Goal: Information Seeking & Learning: Learn about a topic

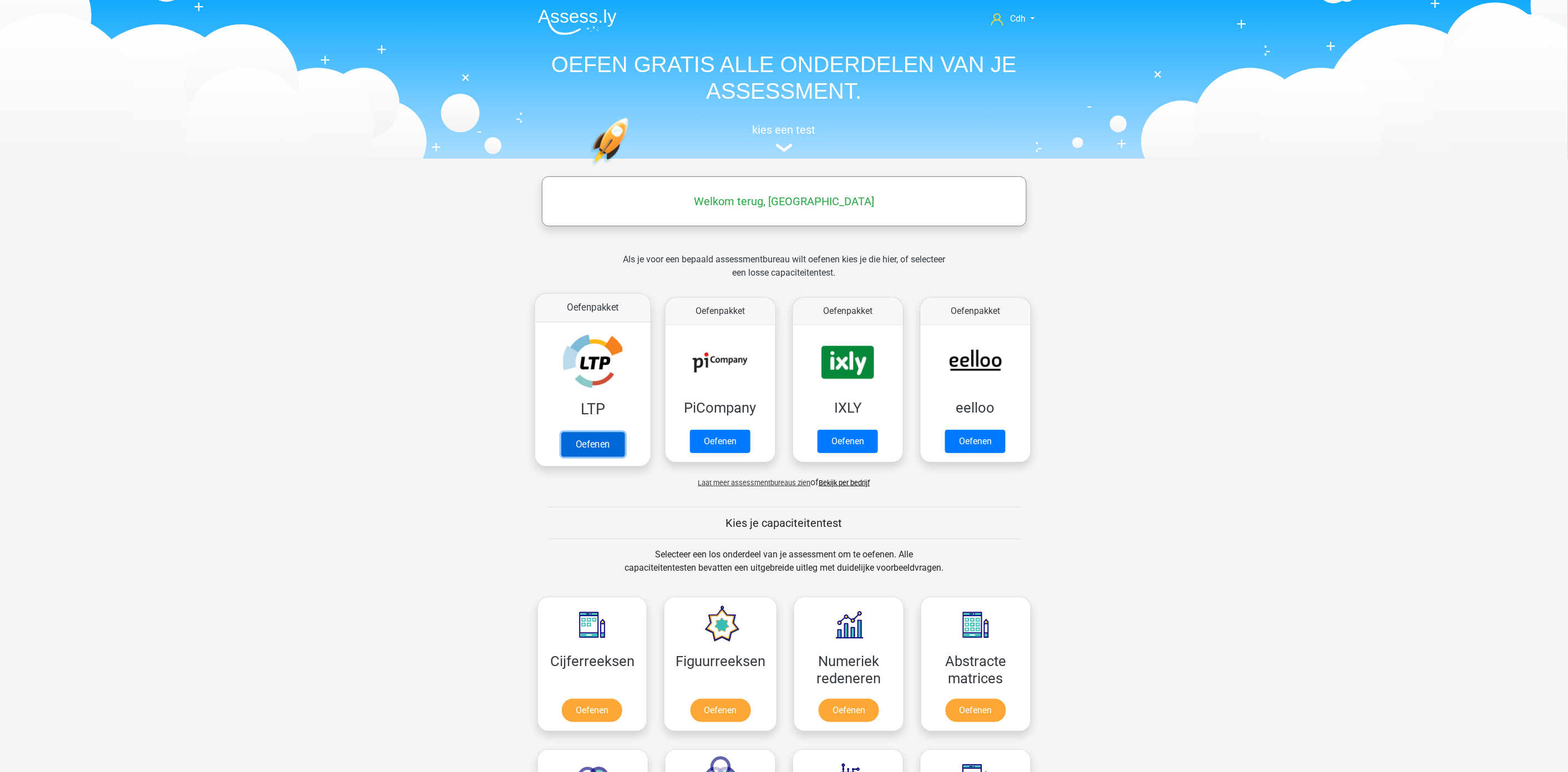
click at [600, 439] on link "Oefenen" at bounding box center [593, 444] width 63 height 25
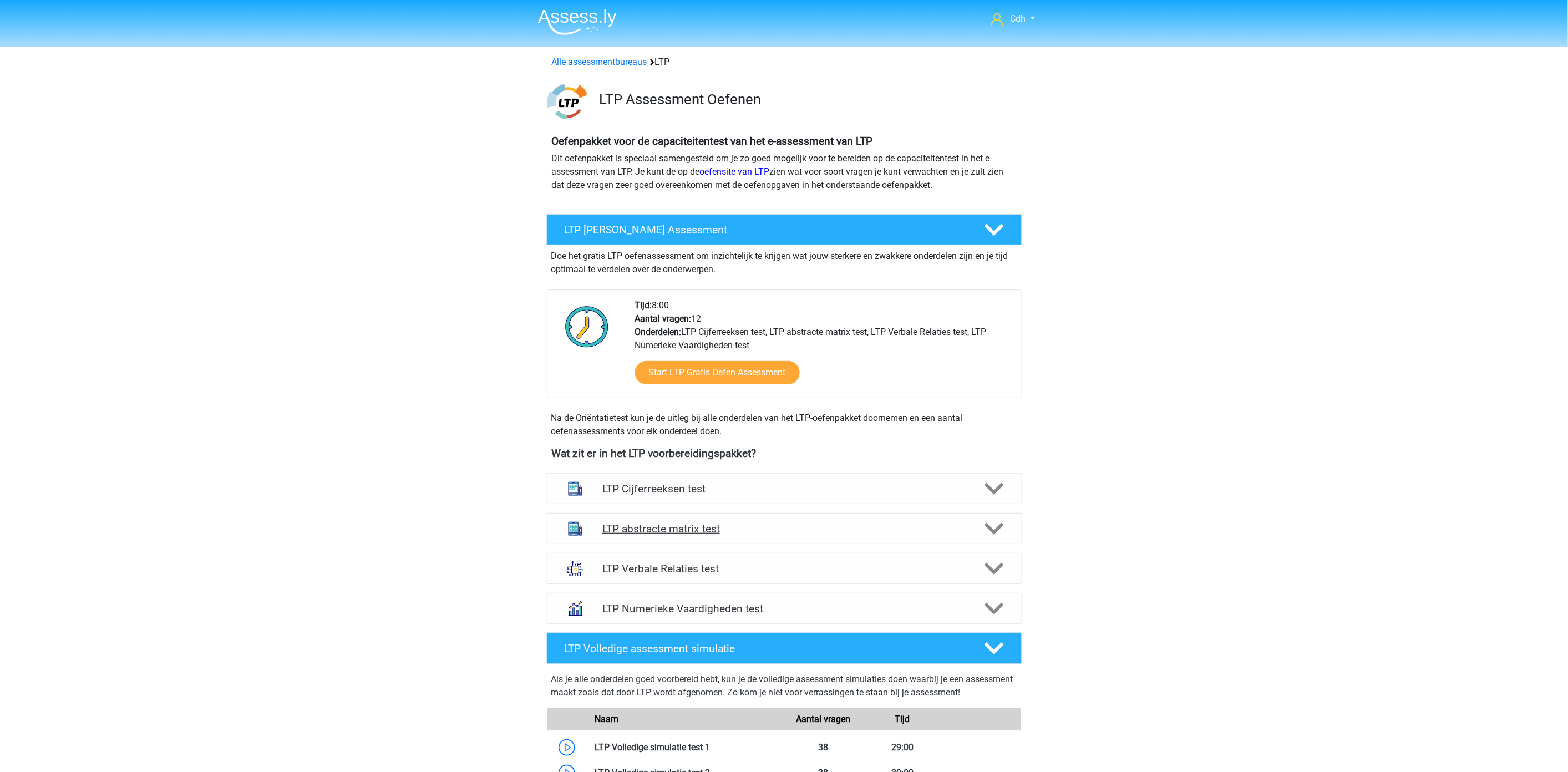
click at [688, 527] on h4 "LTP abstracte matrix test" at bounding box center [784, 528] width 363 height 13
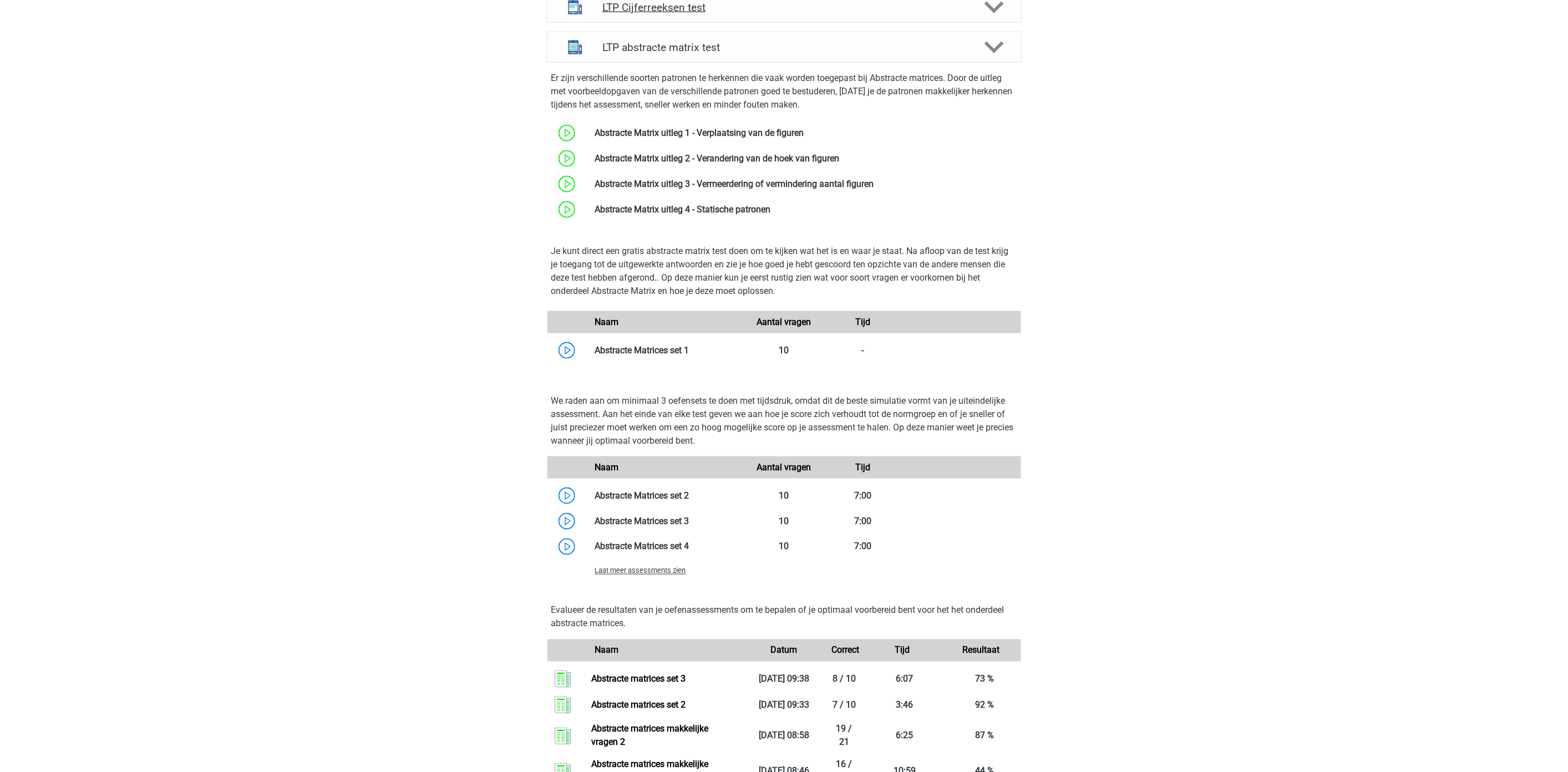
scroll to position [554, 0]
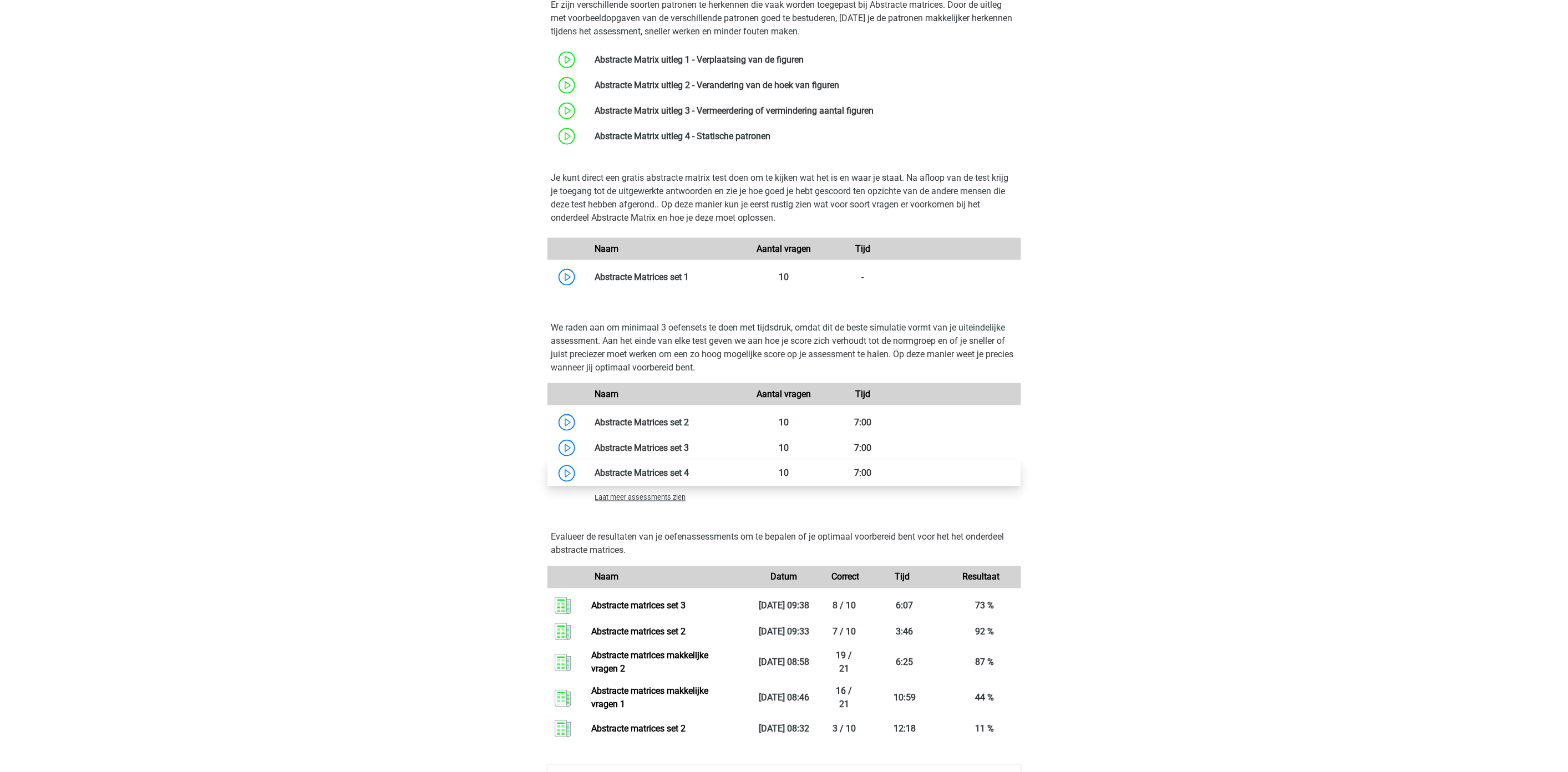
click at [690, 472] on link at bounding box center [690, 473] width 0 height 10
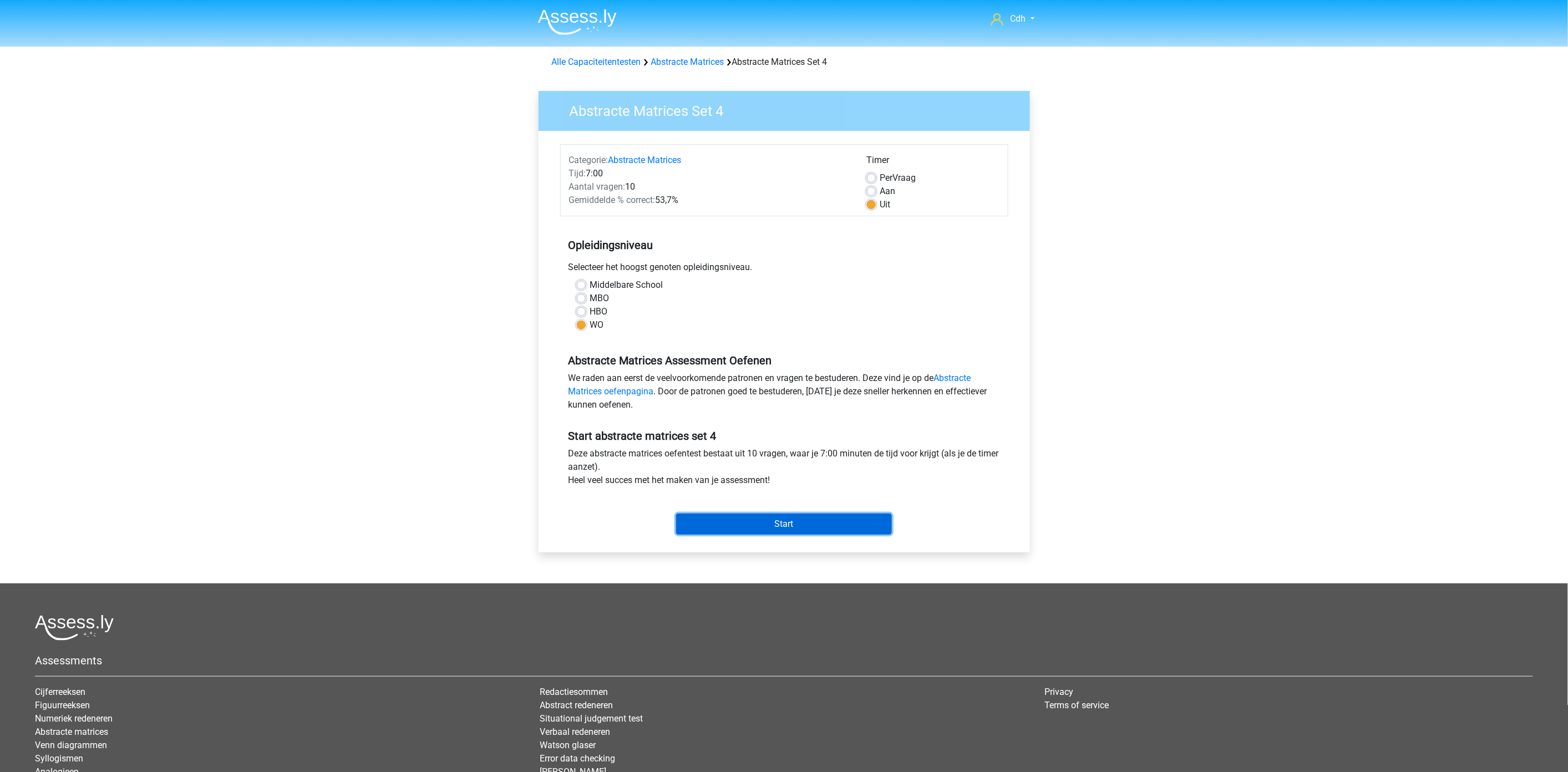
click at [761, 525] on input "Start" at bounding box center [784, 524] width 216 height 21
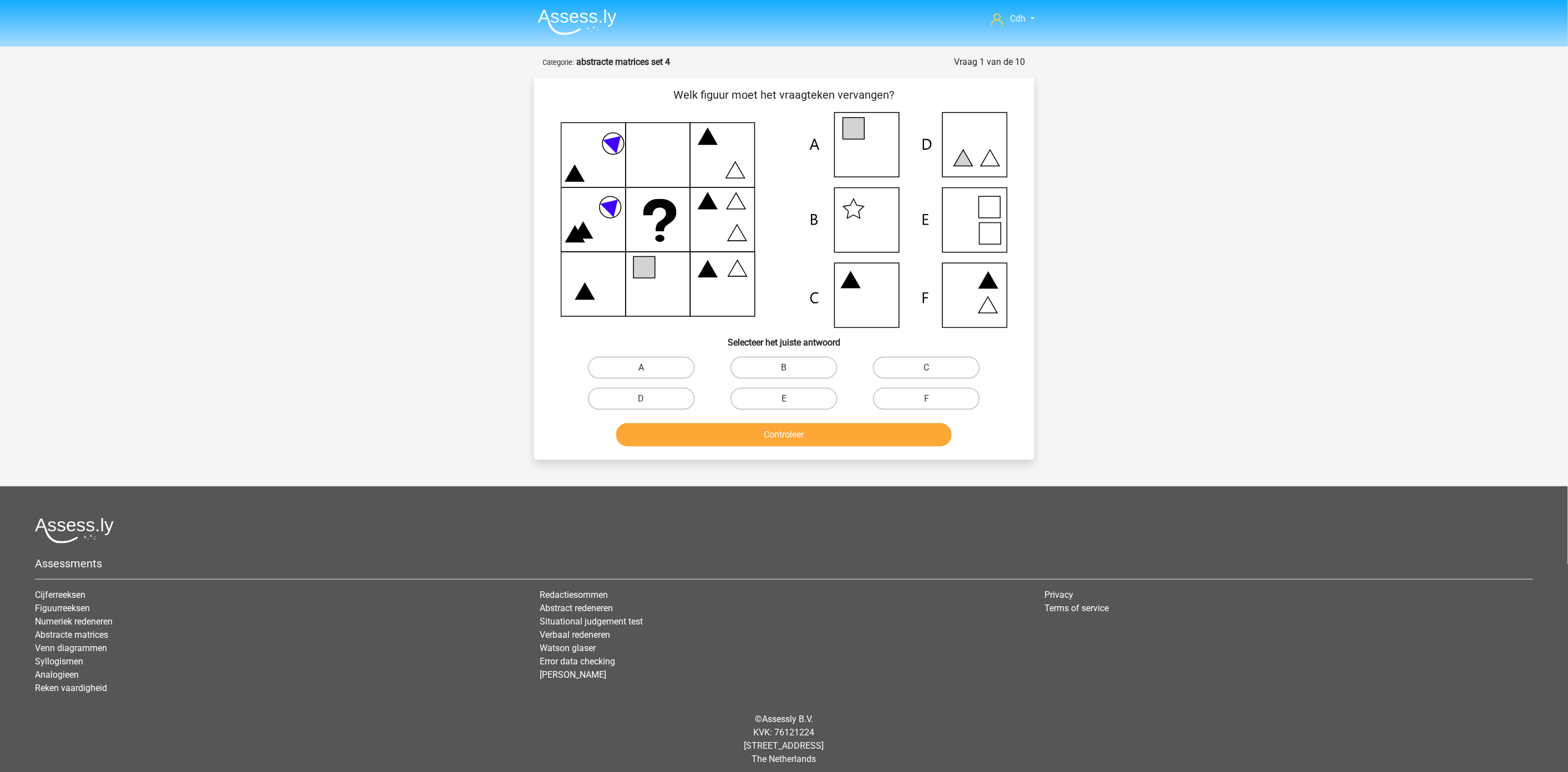
click at [667, 365] on label "A" at bounding box center [642, 368] width 107 height 22
click at [648, 368] on input "A" at bounding box center [644, 371] width 7 height 7
radio input "true"
click at [735, 434] on button "Controleer" at bounding box center [784, 435] width 335 height 23
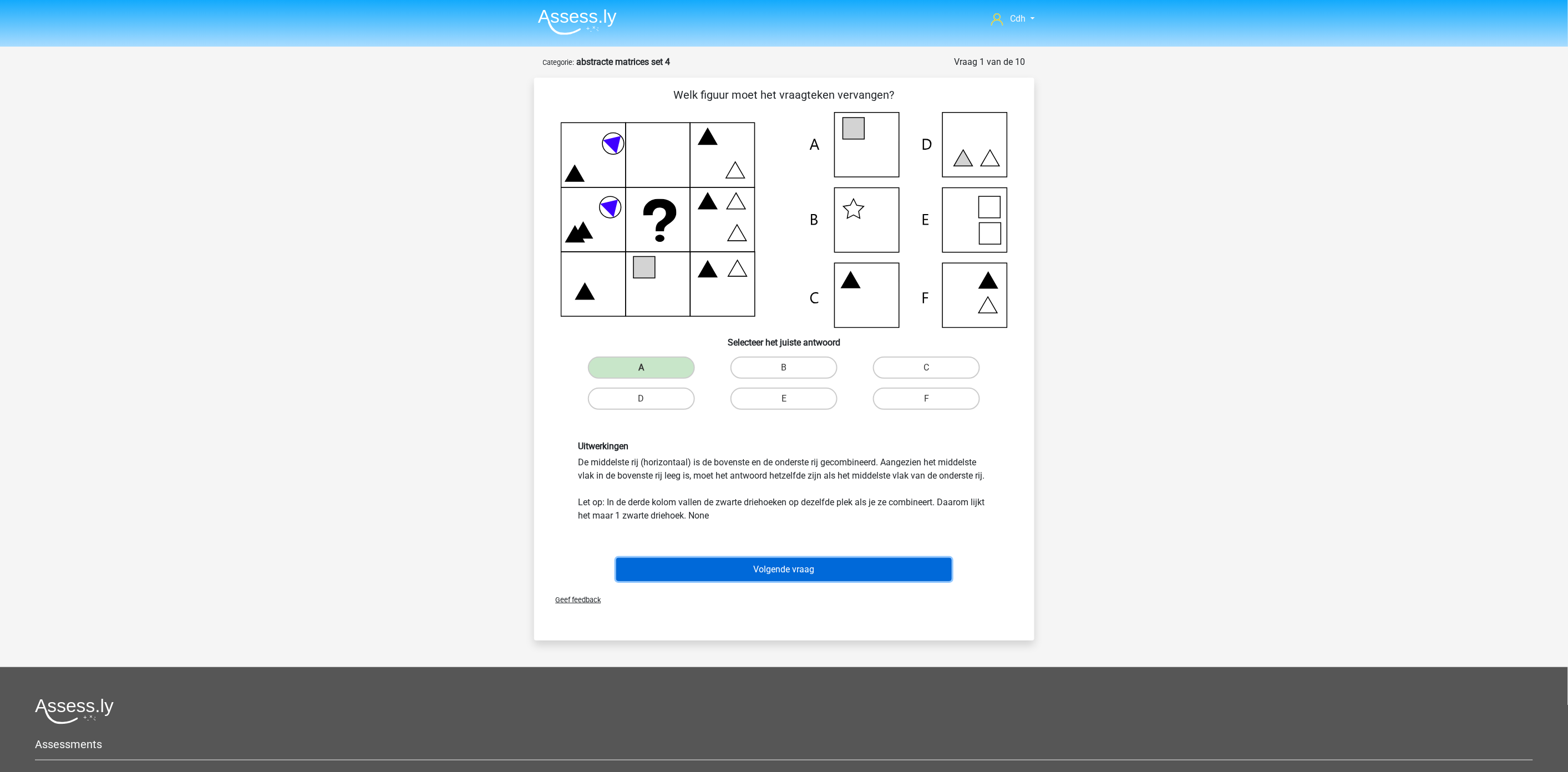
click at [796, 567] on button "Volgende vraag" at bounding box center [784, 569] width 335 height 23
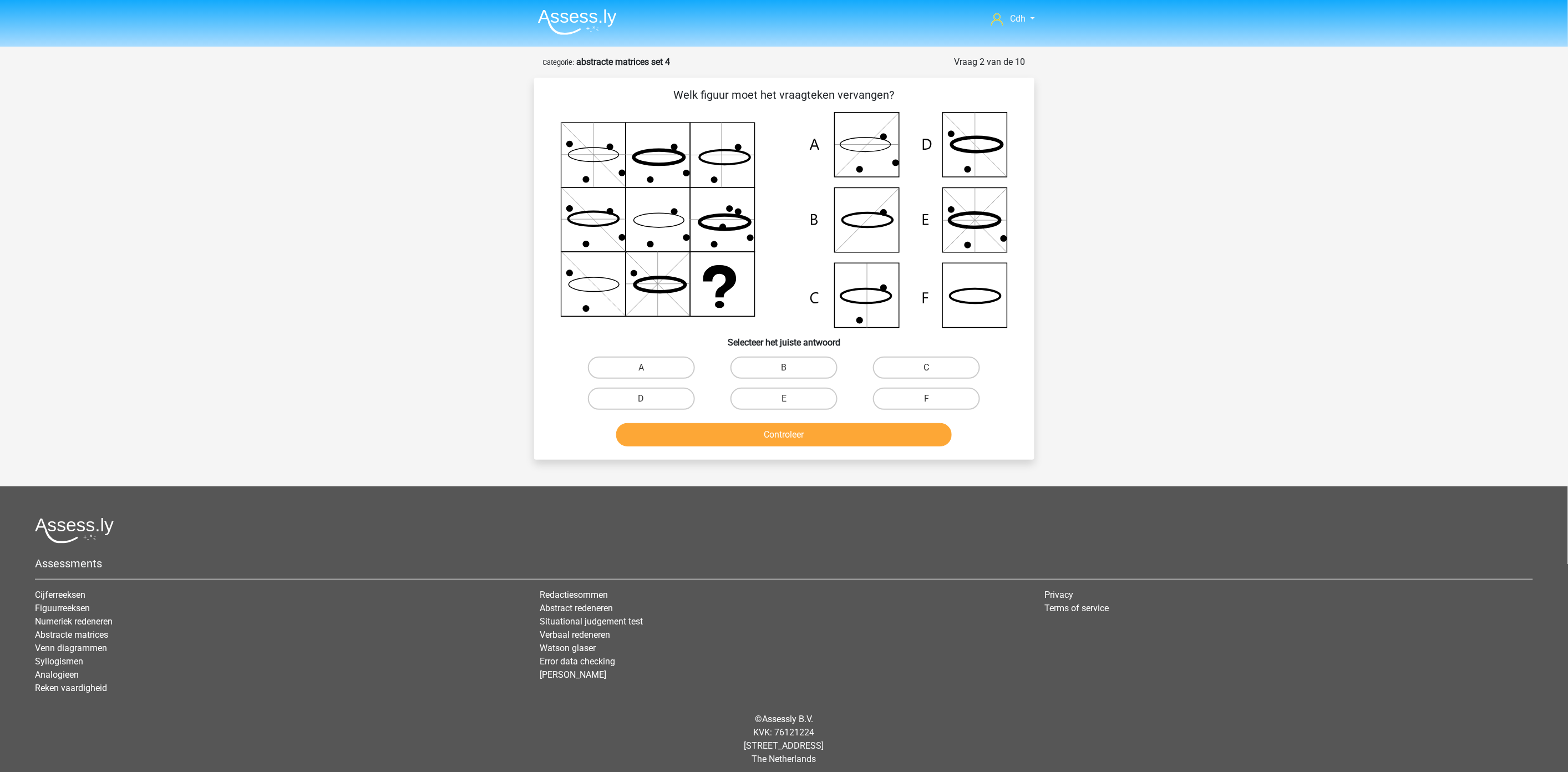
scroll to position [5, 0]
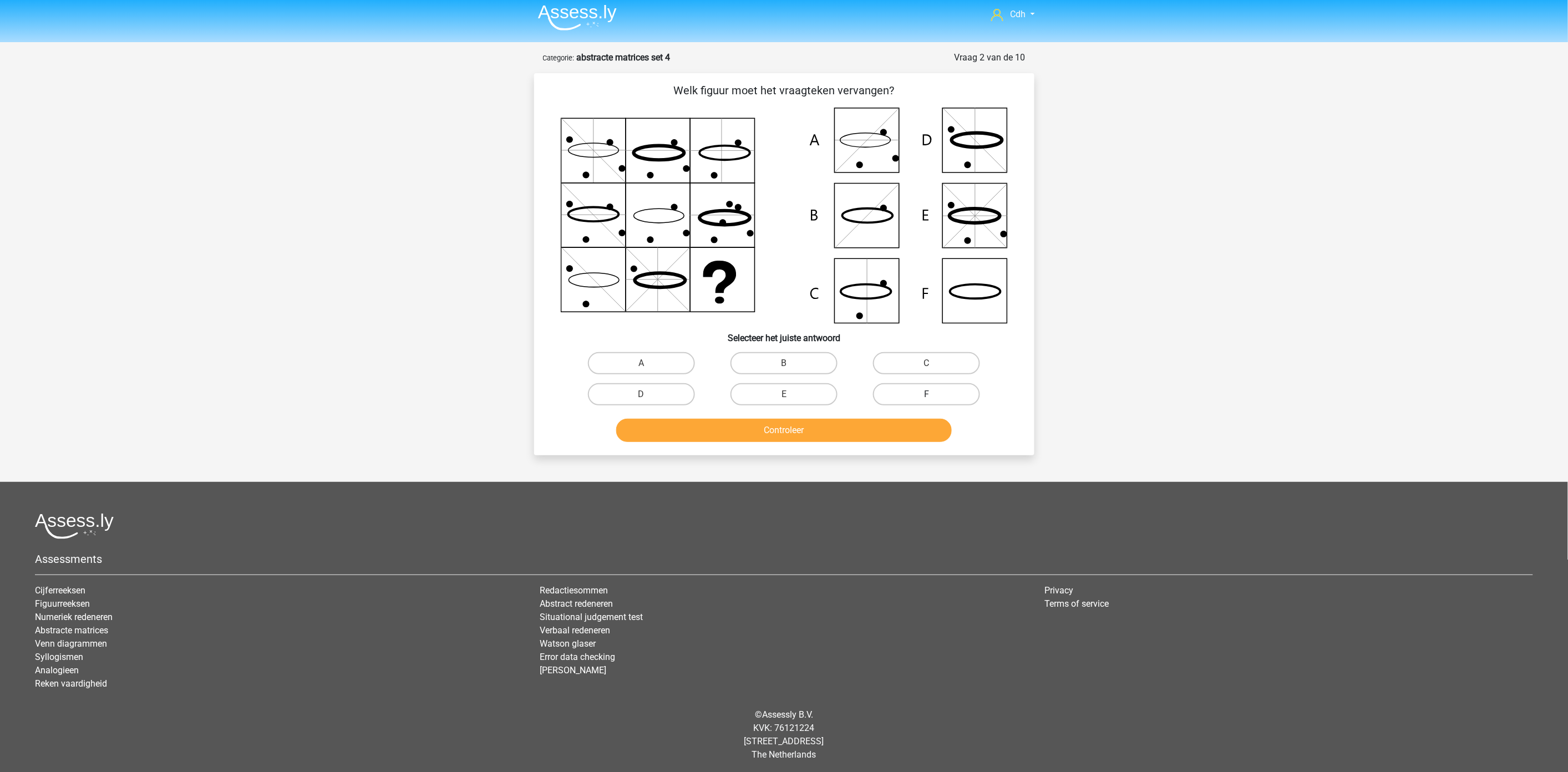
click at [928, 391] on label "F" at bounding box center [927, 394] width 107 height 22
click at [928, 394] on input "F" at bounding box center [930, 397] width 7 height 7
radio input "true"
click at [886, 440] on div "Controleer" at bounding box center [784, 432] width 429 height 28
click at [884, 428] on button "Controleer" at bounding box center [784, 430] width 335 height 23
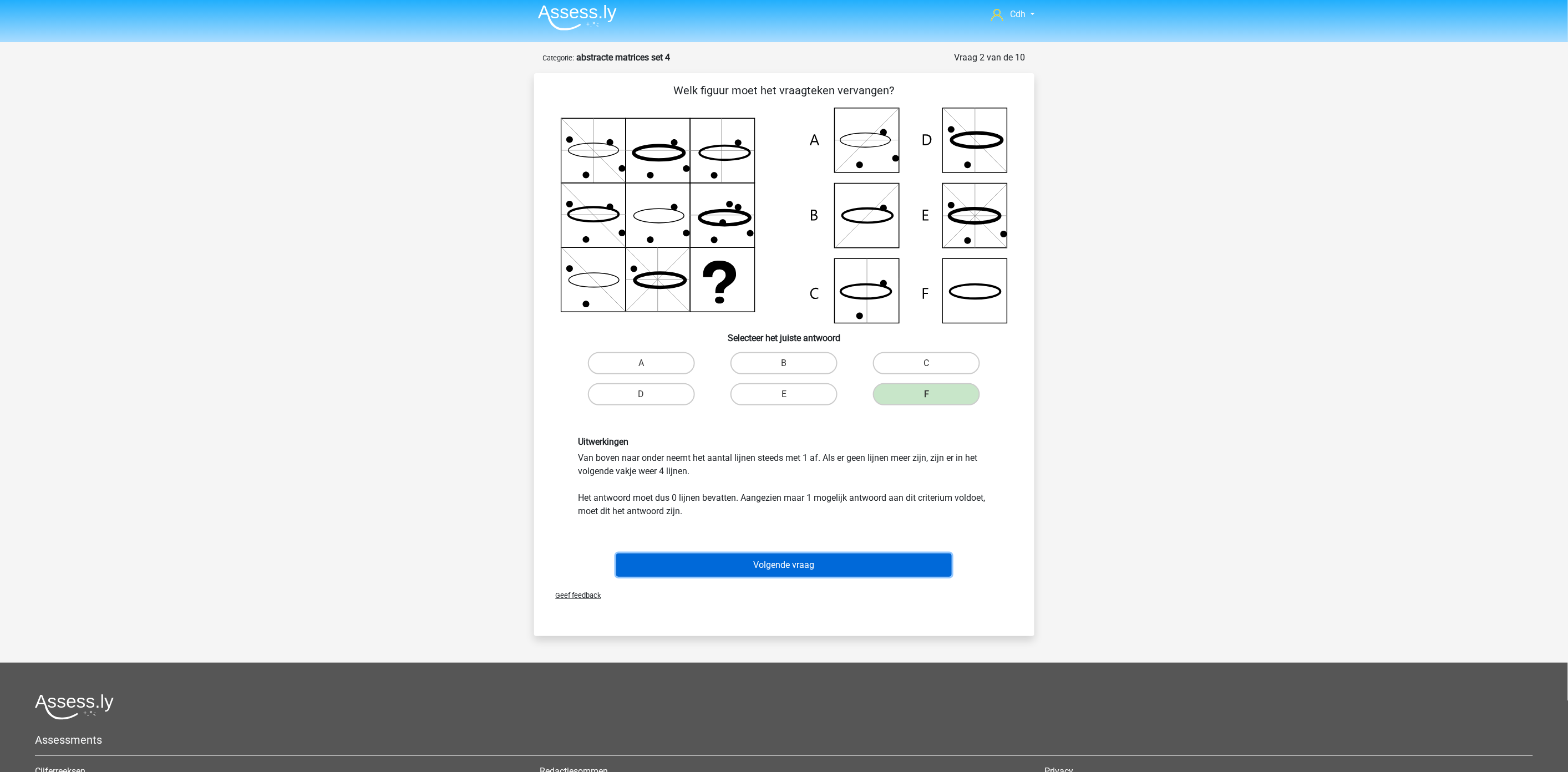
click at [829, 557] on button "Volgende vraag" at bounding box center [784, 565] width 335 height 23
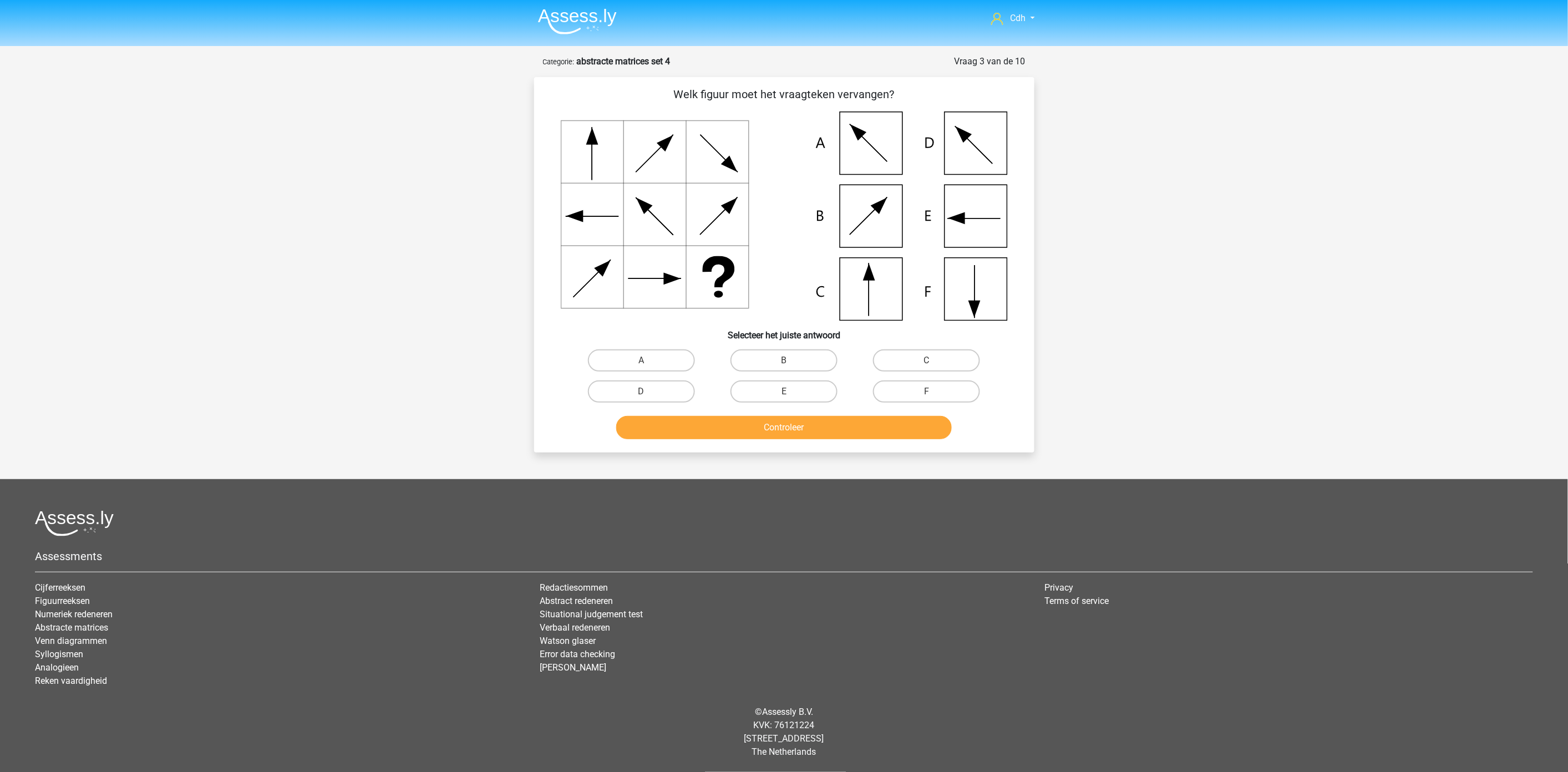
scroll to position [0, 0]
click at [909, 391] on label "F" at bounding box center [932, 392] width 107 height 22
click at [931, 392] on input "F" at bounding box center [935, 395] width 7 height 7
radio input "true"
click at [895, 427] on button "Controleer" at bounding box center [789, 428] width 335 height 23
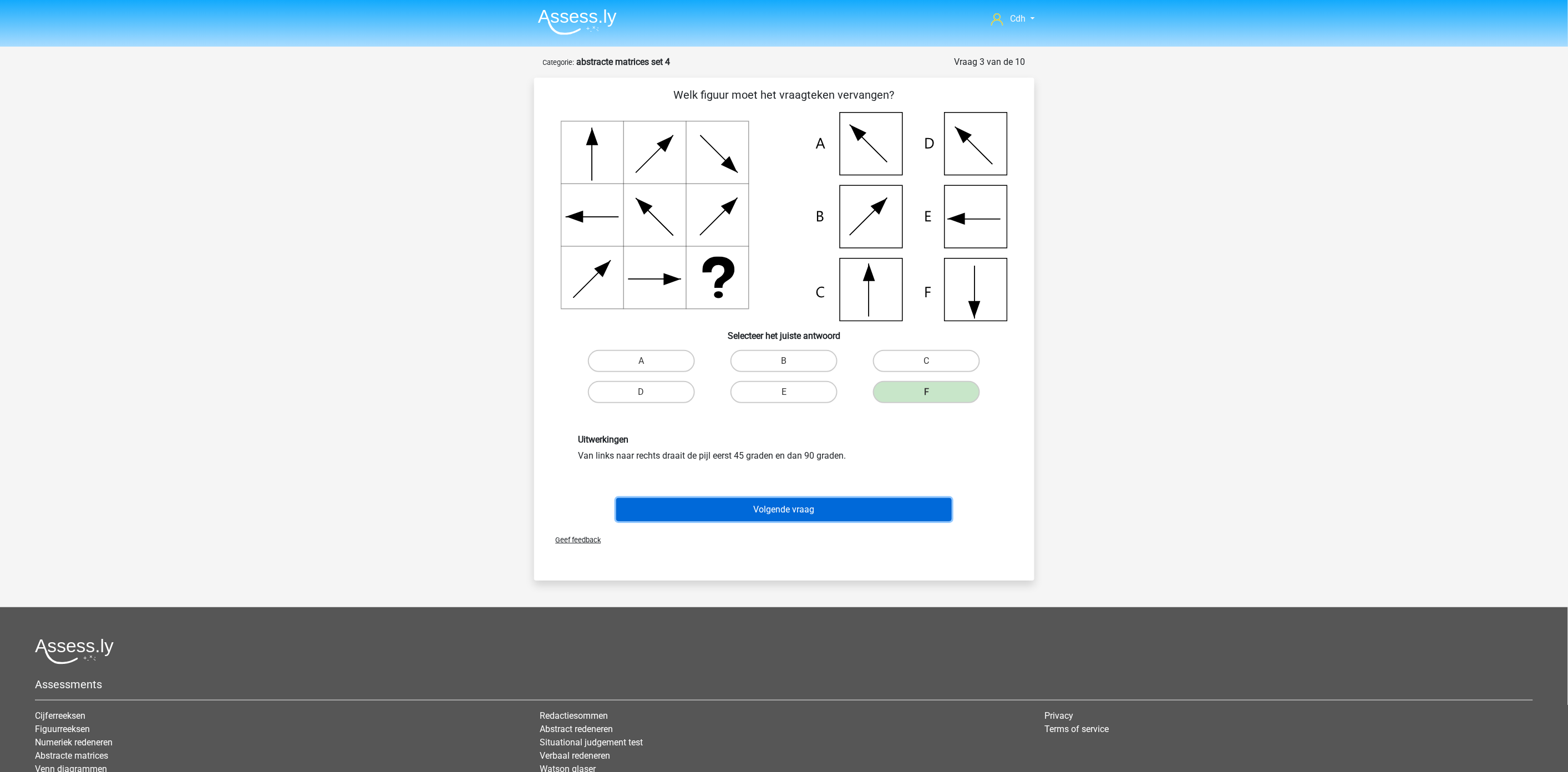
click at [820, 502] on button "Volgende vraag" at bounding box center [784, 510] width 335 height 23
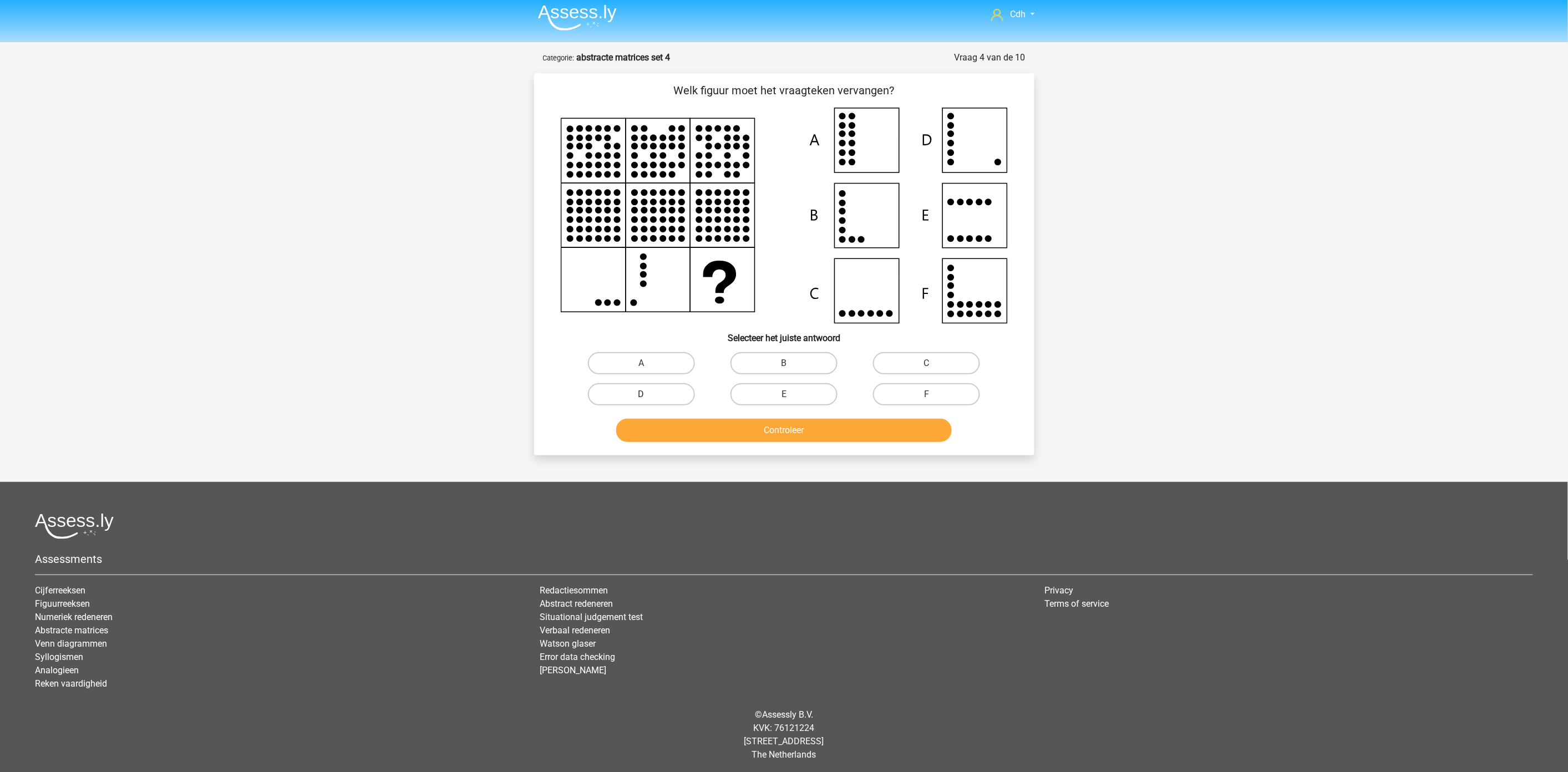
click at [637, 390] on label "D" at bounding box center [642, 394] width 107 height 22
click at [641, 394] on input "D" at bounding box center [644, 397] width 7 height 7
radio input "true"
click at [715, 428] on button "Controleer" at bounding box center [784, 430] width 335 height 23
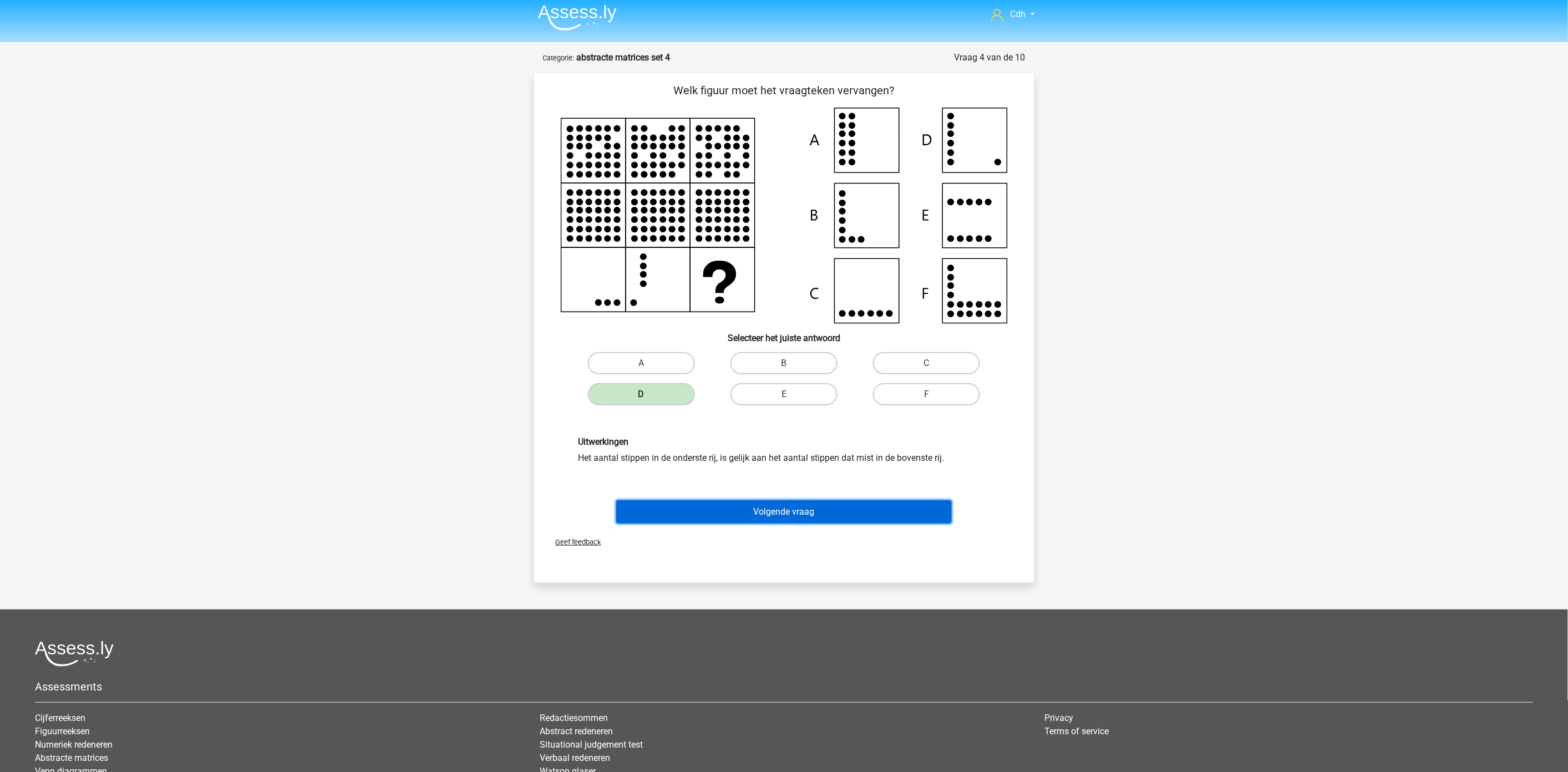
click at [768, 513] on button "Volgende vraag" at bounding box center [784, 512] width 335 height 23
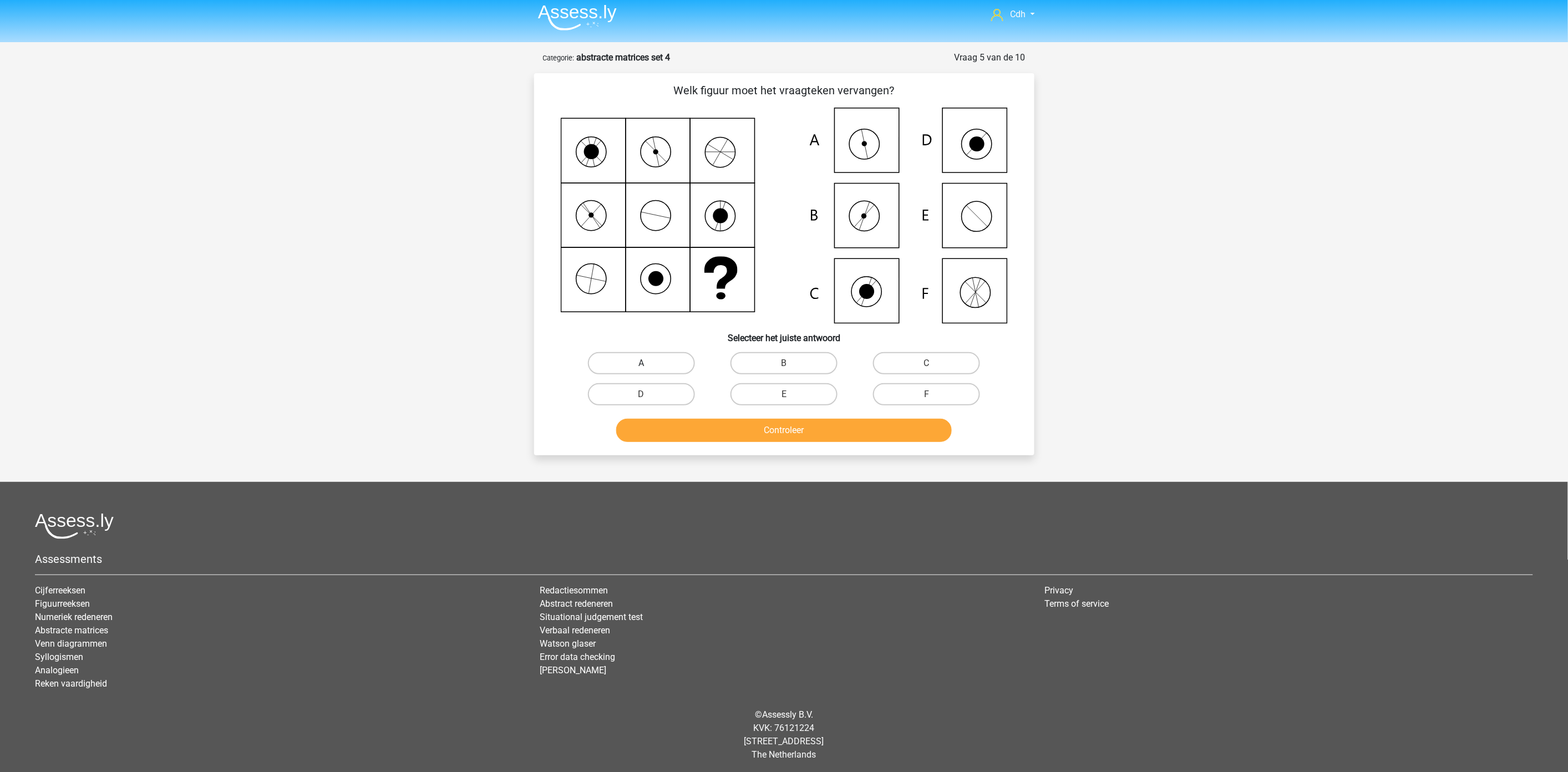
click at [674, 362] on label "A" at bounding box center [642, 363] width 107 height 22
click at [648, 363] on input "A" at bounding box center [644, 366] width 7 height 7
radio input "true"
click at [764, 432] on button "Controleer" at bounding box center [784, 430] width 335 height 23
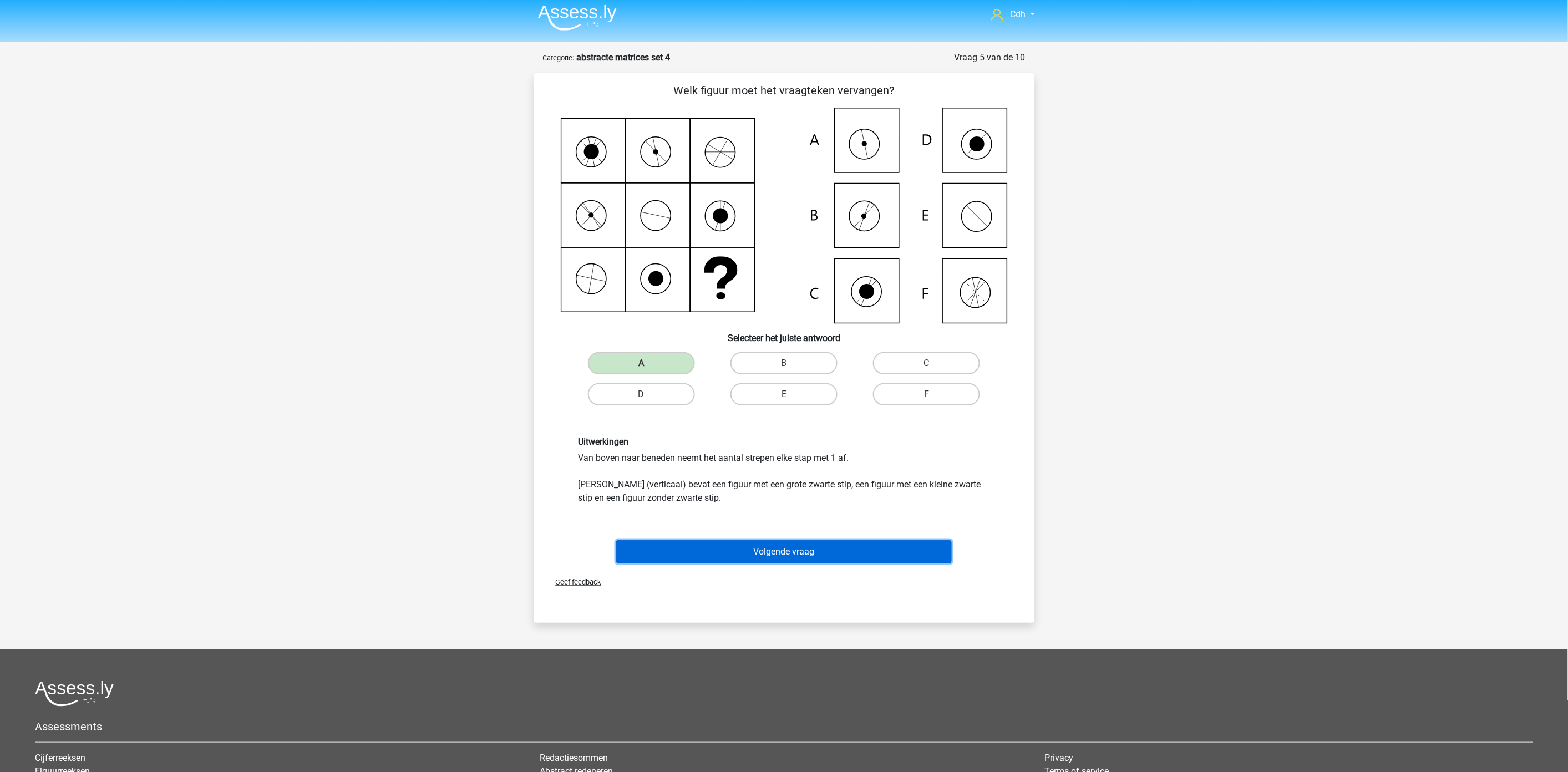
click at [802, 546] on button "Volgende vraag" at bounding box center [784, 552] width 335 height 23
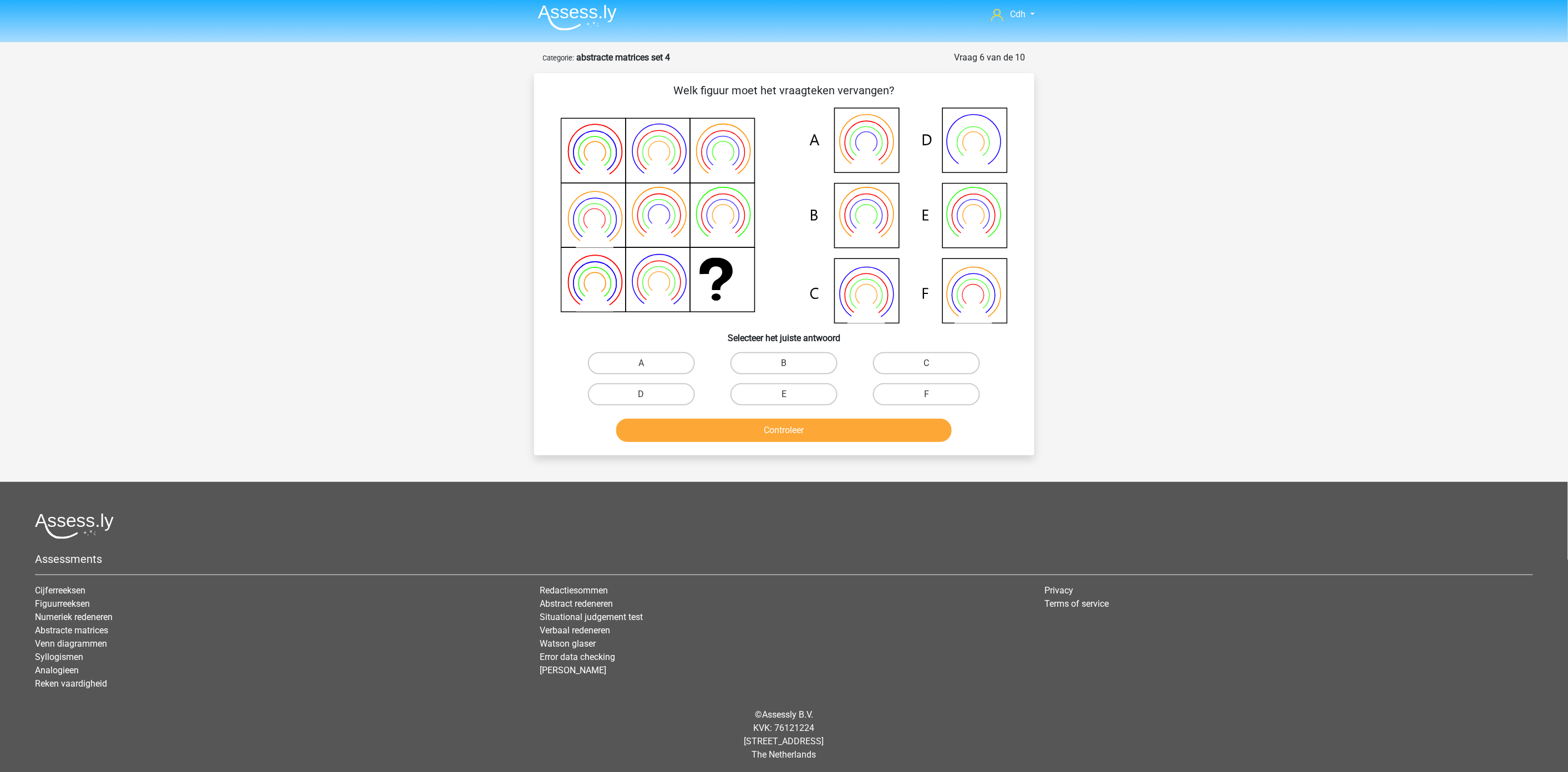
click at [990, 289] on icon at bounding box center [785, 215] width 447 height 216
click at [918, 393] on label "F" at bounding box center [927, 394] width 107 height 22
click at [927, 394] on input "F" at bounding box center [930, 397] width 7 height 7
radio input "true"
click at [883, 428] on button "Controleer" at bounding box center [784, 430] width 335 height 23
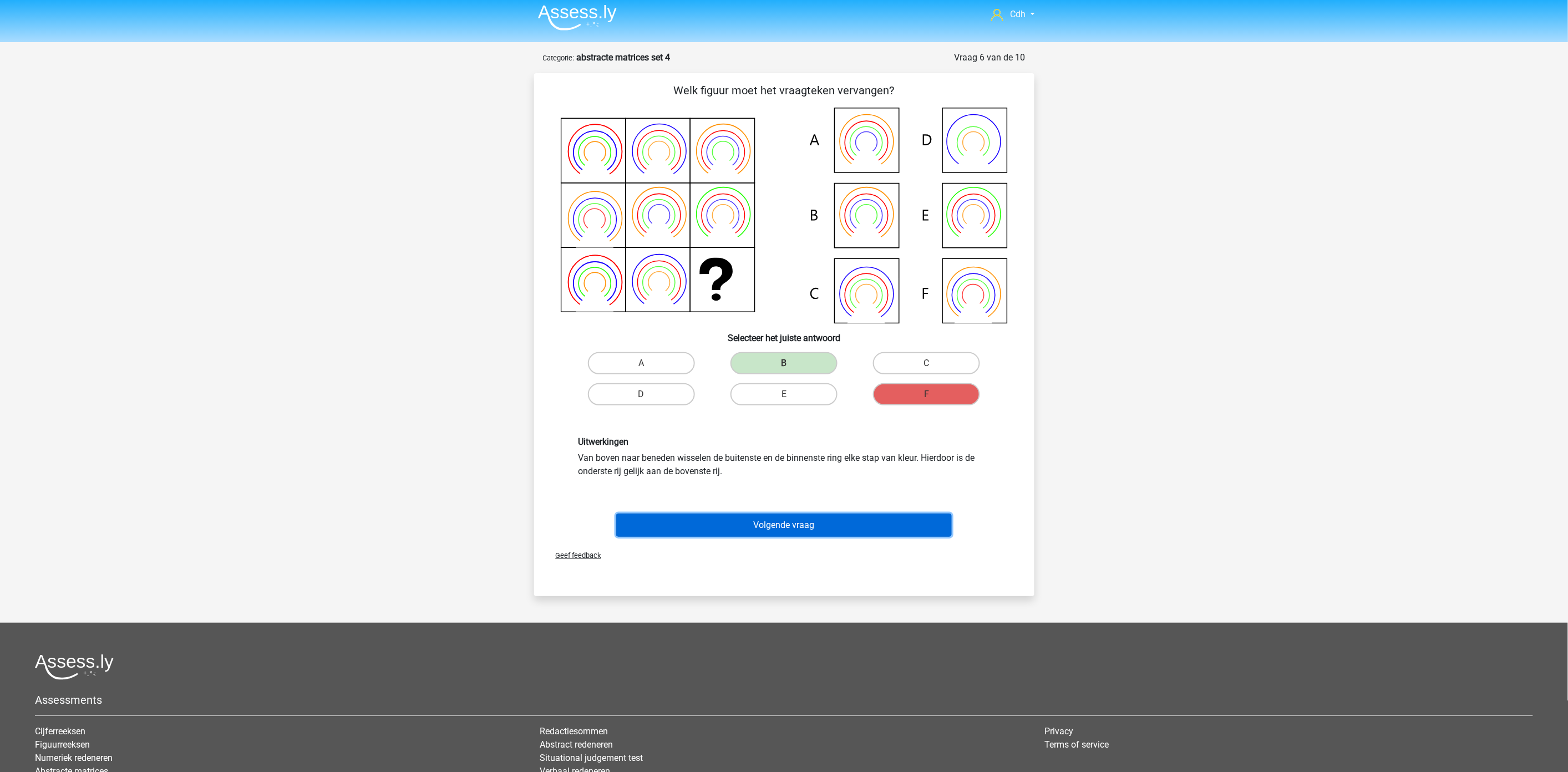
click at [770, 528] on button "Volgende vraag" at bounding box center [784, 525] width 335 height 23
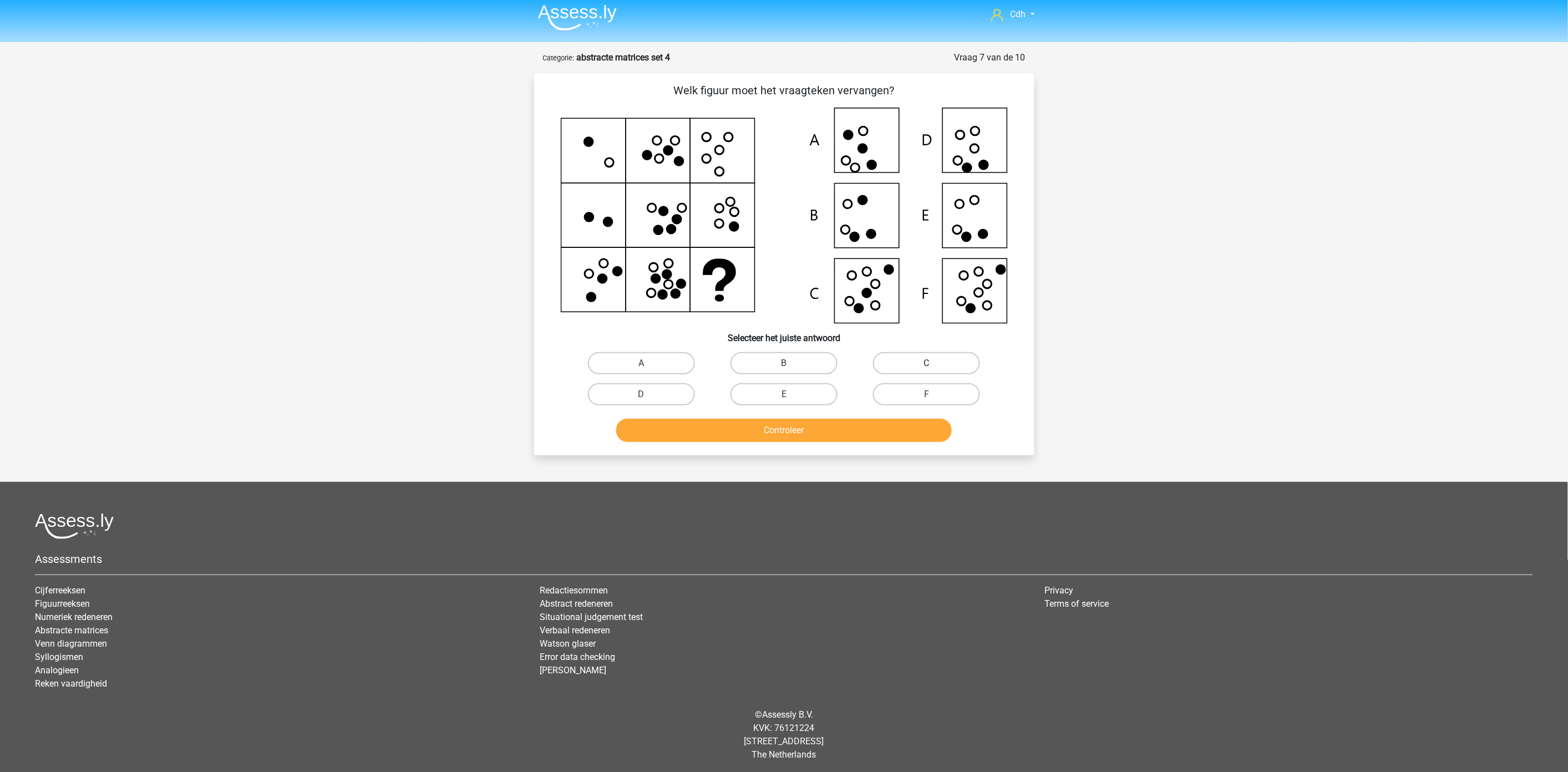
click at [909, 353] on label "C" at bounding box center [927, 363] width 107 height 22
click at [927, 363] on input "C" at bounding box center [930, 366] width 7 height 7
radio input "true"
click at [885, 431] on button "Controleer" at bounding box center [784, 430] width 335 height 23
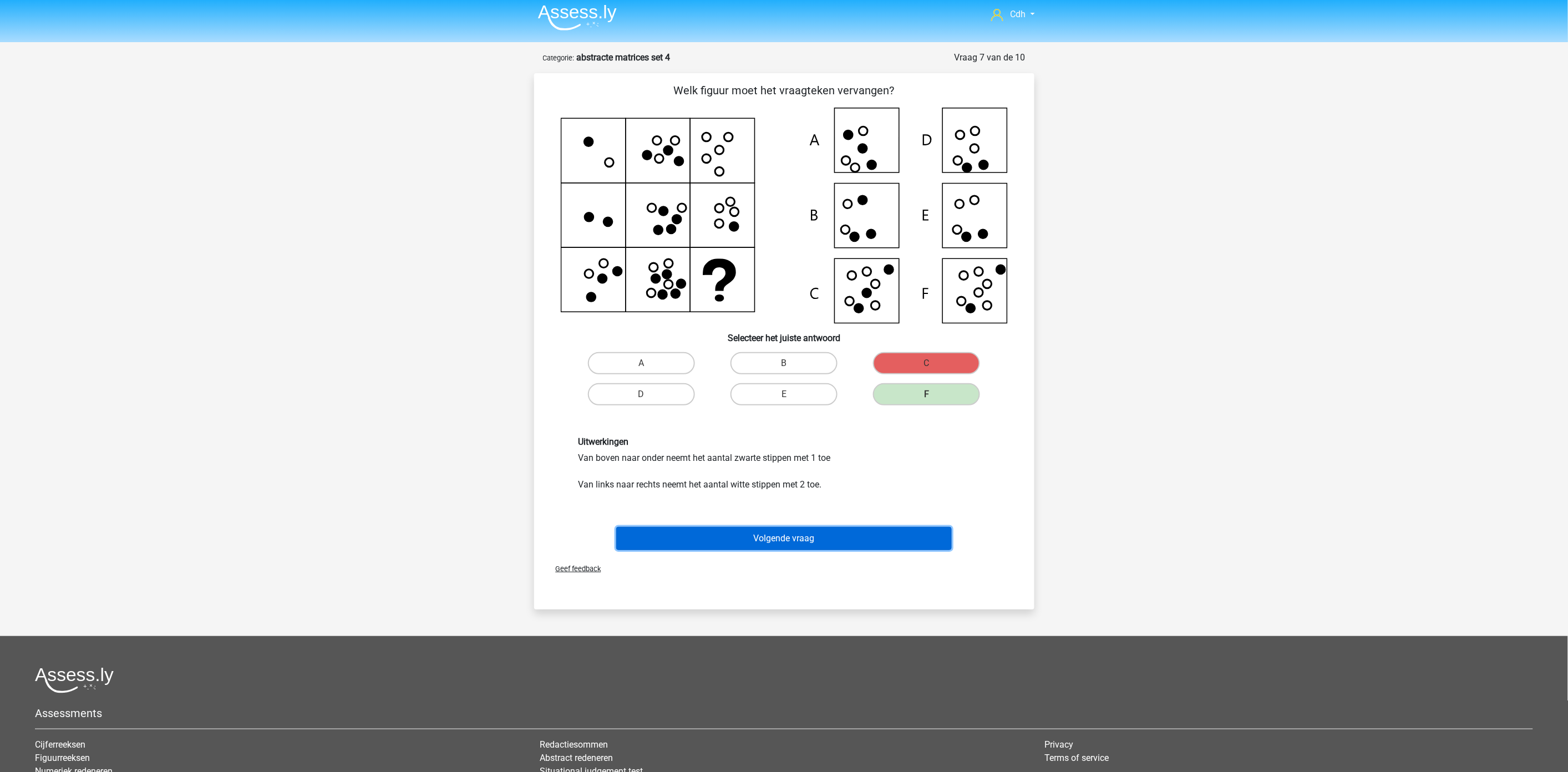
click at [838, 536] on button "Volgende vraag" at bounding box center [784, 538] width 335 height 23
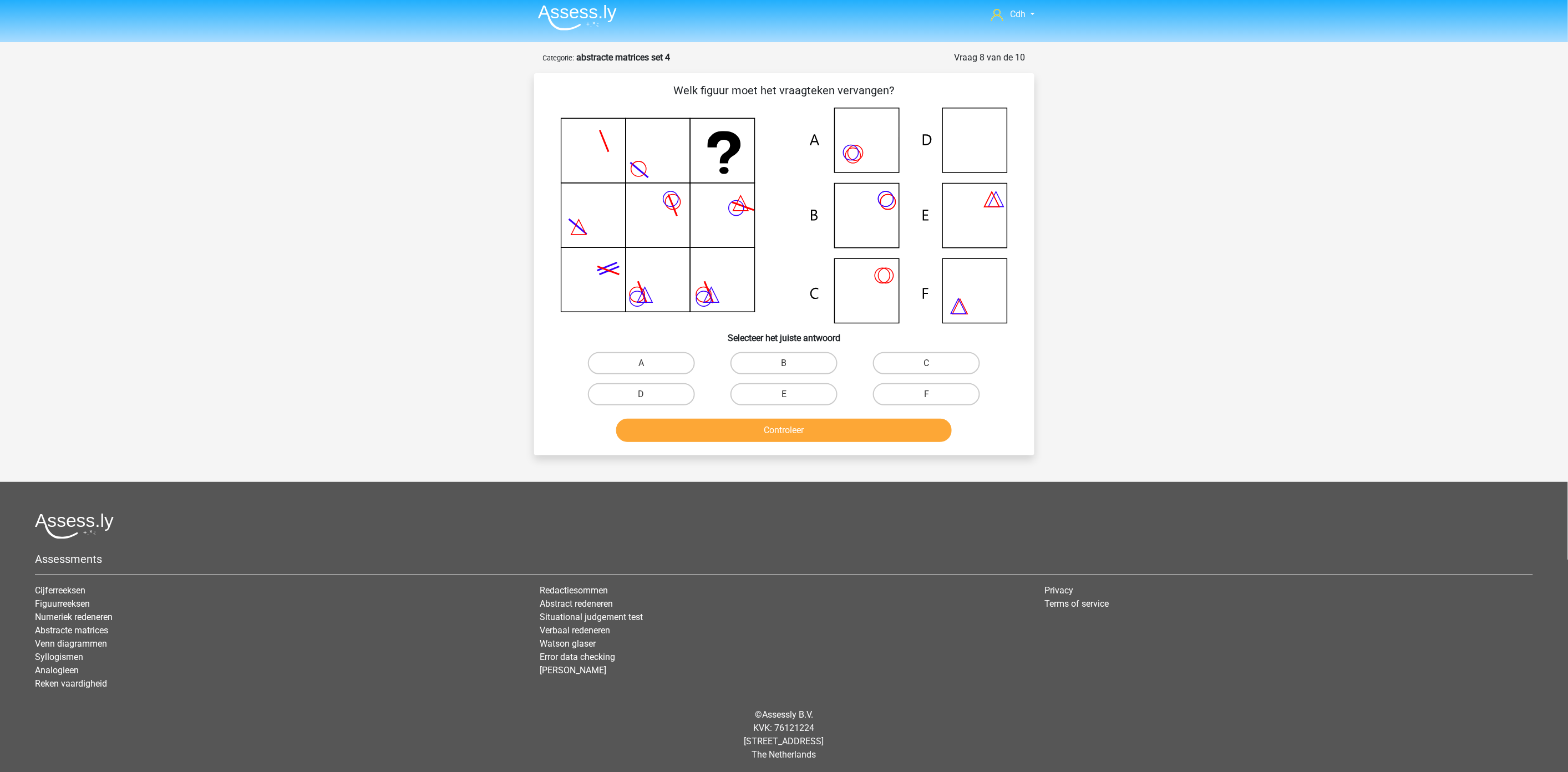
click at [982, 131] on icon at bounding box center [785, 215] width 447 height 216
click at [650, 397] on label "D" at bounding box center [642, 394] width 107 height 22
click at [648, 397] on input "D" at bounding box center [644, 397] width 7 height 7
radio input "true"
click at [668, 424] on button "Controleer" at bounding box center [784, 430] width 335 height 23
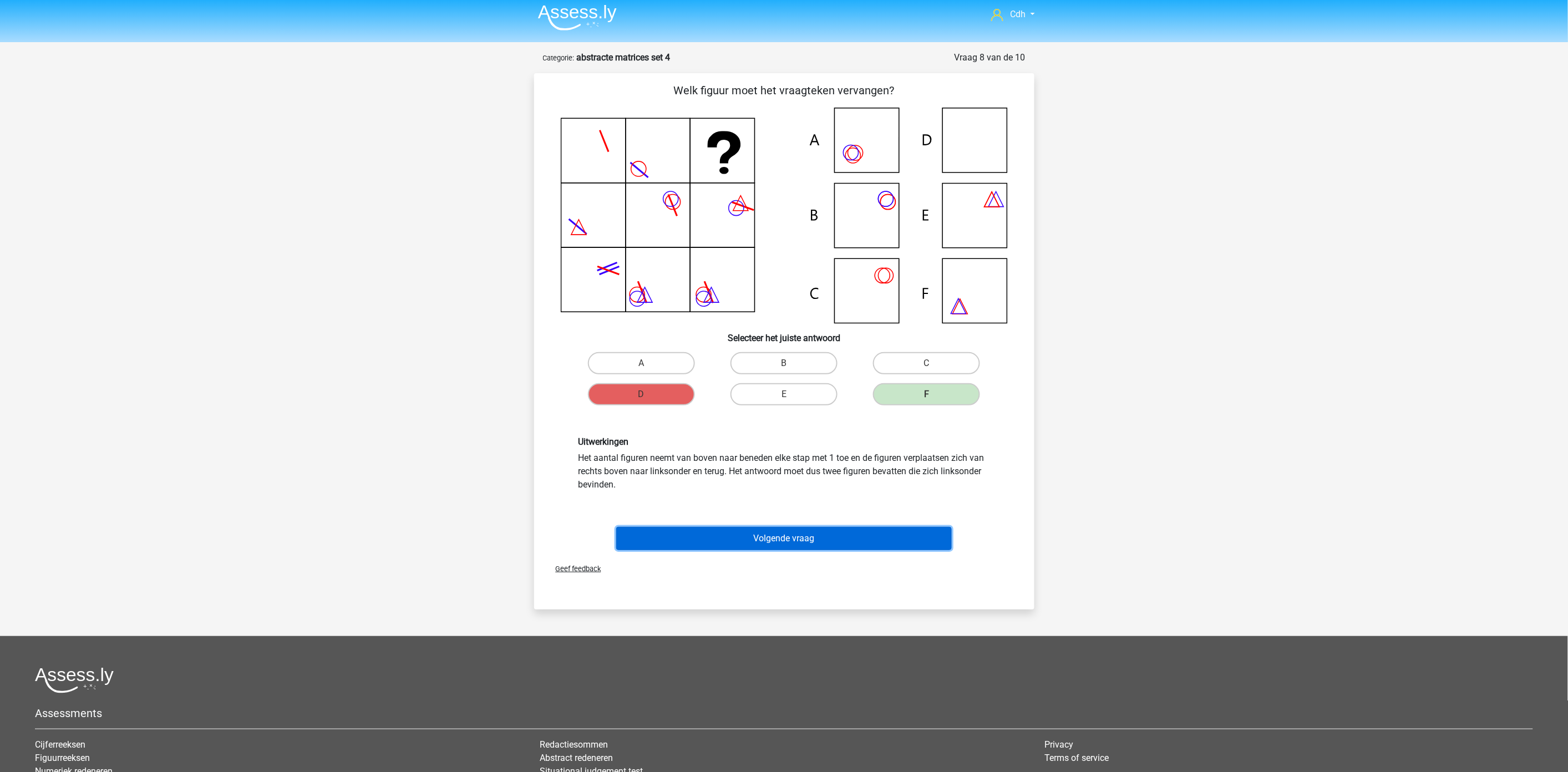
click at [757, 534] on button "Volgende vraag" at bounding box center [784, 538] width 335 height 23
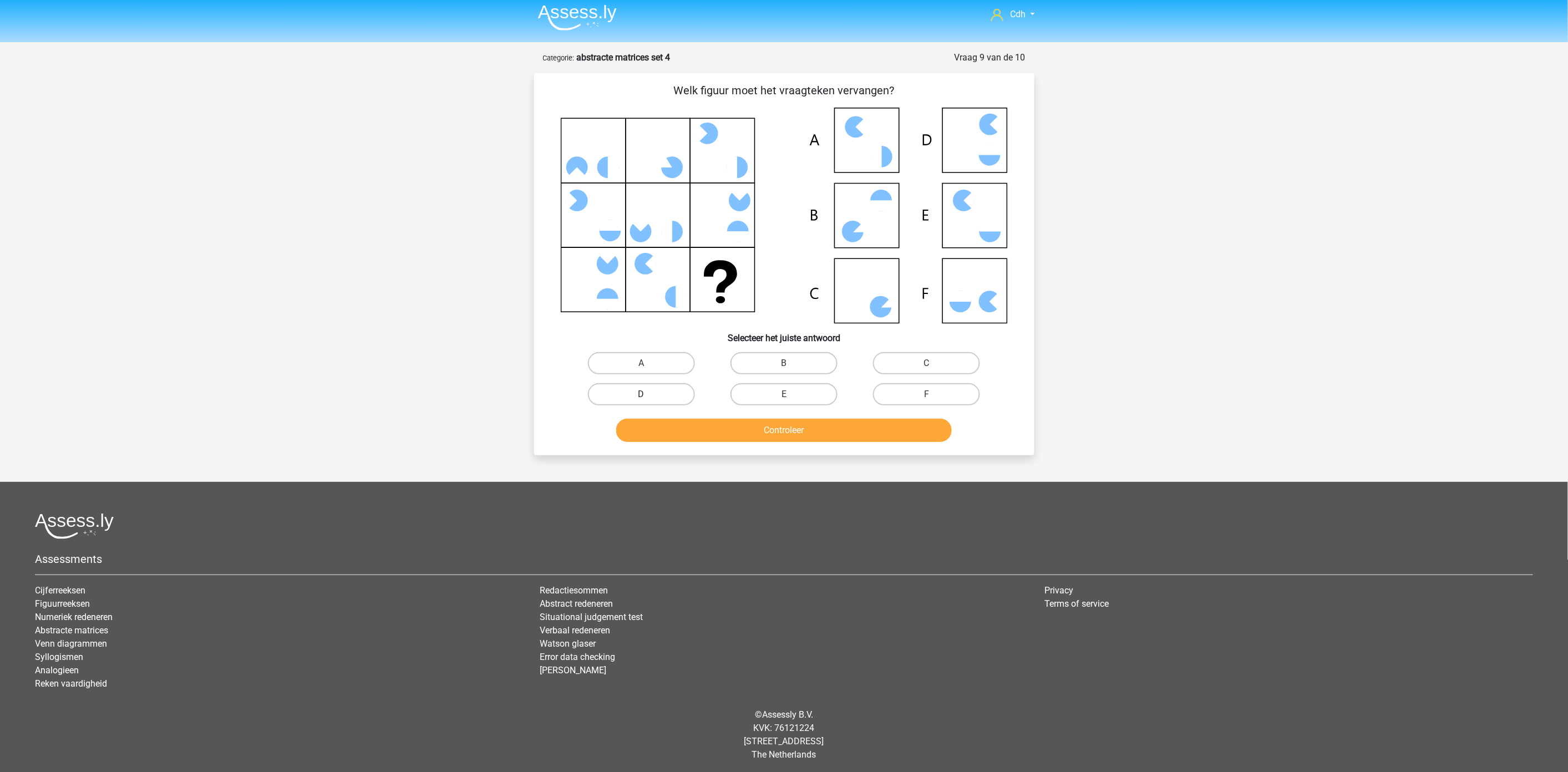
click at [628, 389] on label "D" at bounding box center [642, 394] width 107 height 22
click at [641, 394] on input "D" at bounding box center [644, 397] width 7 height 7
radio input "true"
click at [656, 423] on button "Controleer" at bounding box center [784, 430] width 335 height 23
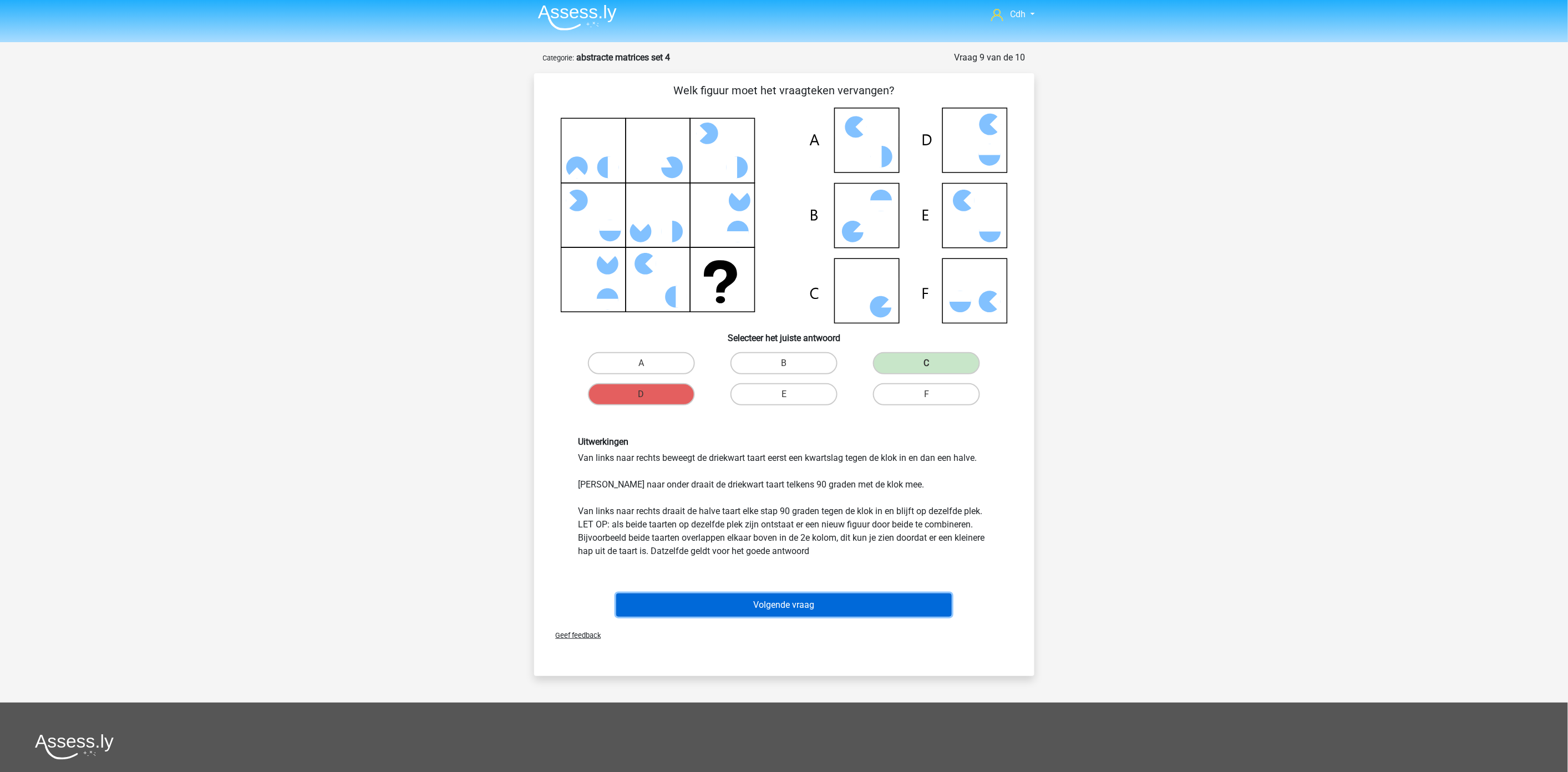
click at [769, 599] on button "Volgende vraag" at bounding box center [784, 605] width 335 height 23
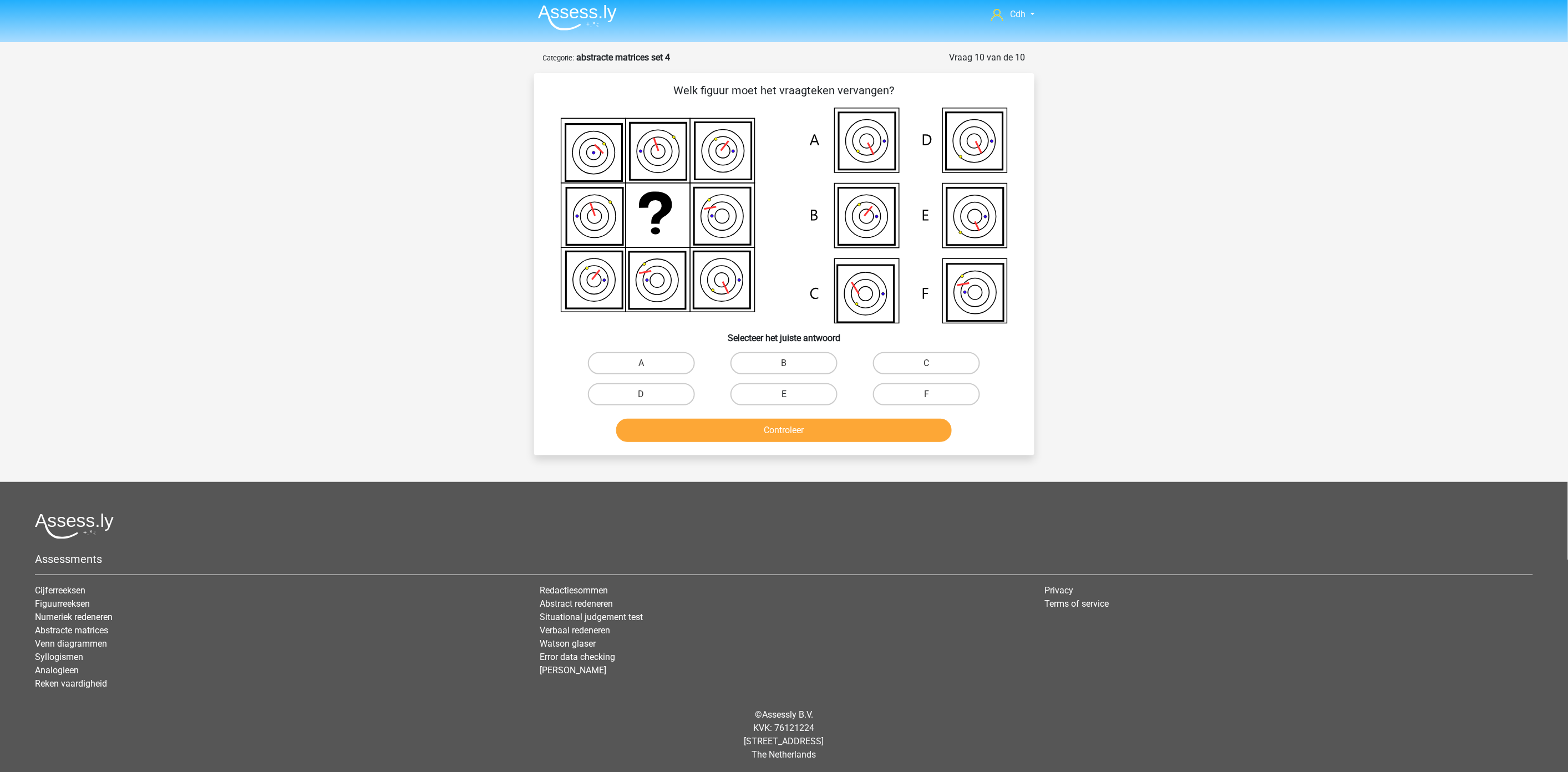
click at [776, 388] on label "E" at bounding box center [784, 394] width 107 height 22
click at [784, 394] on input "E" at bounding box center [787, 397] width 7 height 7
radio input "true"
click at [773, 419] on button "Controleer" at bounding box center [784, 430] width 335 height 23
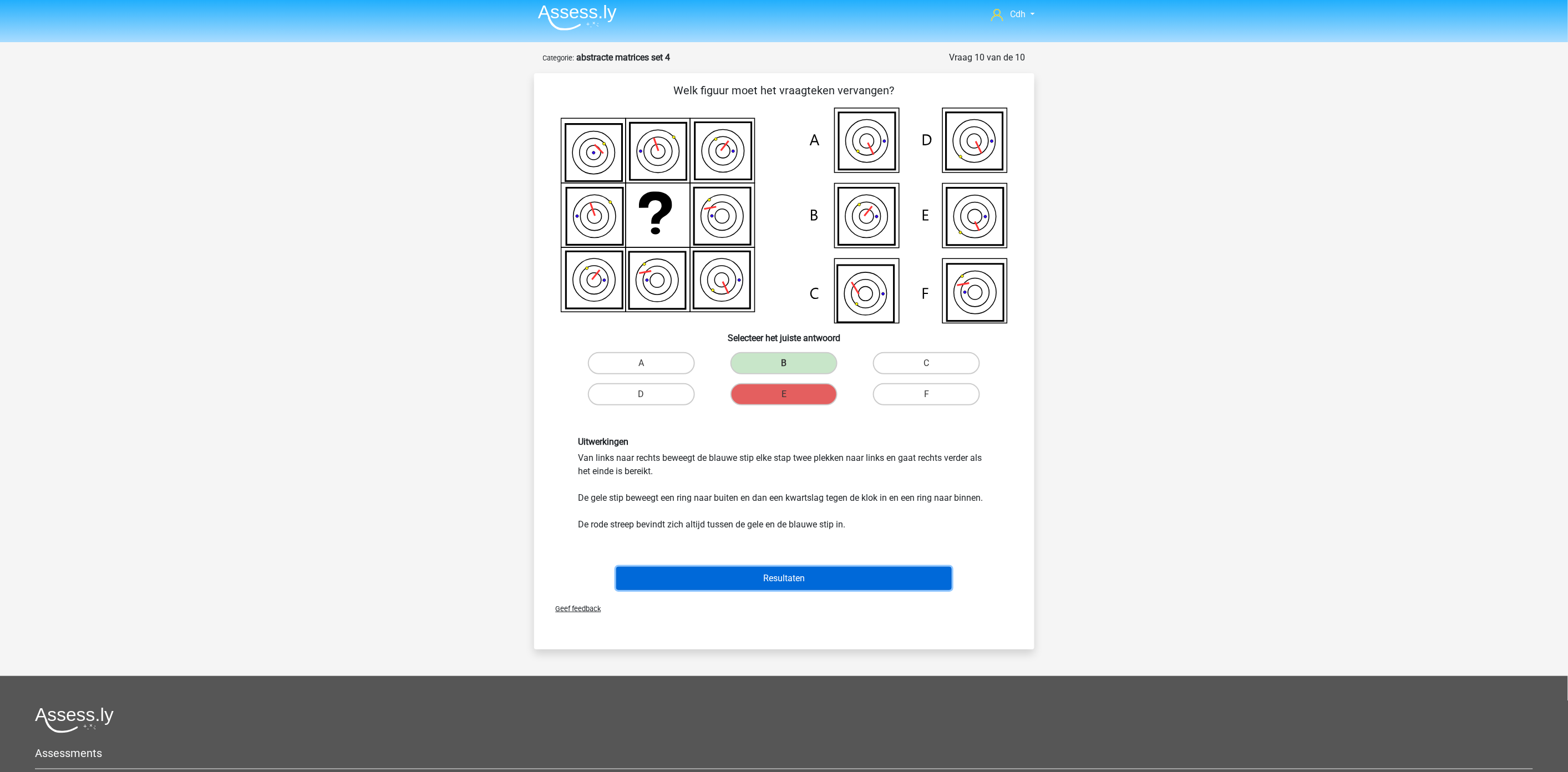
click at [775, 579] on button "Resultaten" at bounding box center [784, 578] width 335 height 23
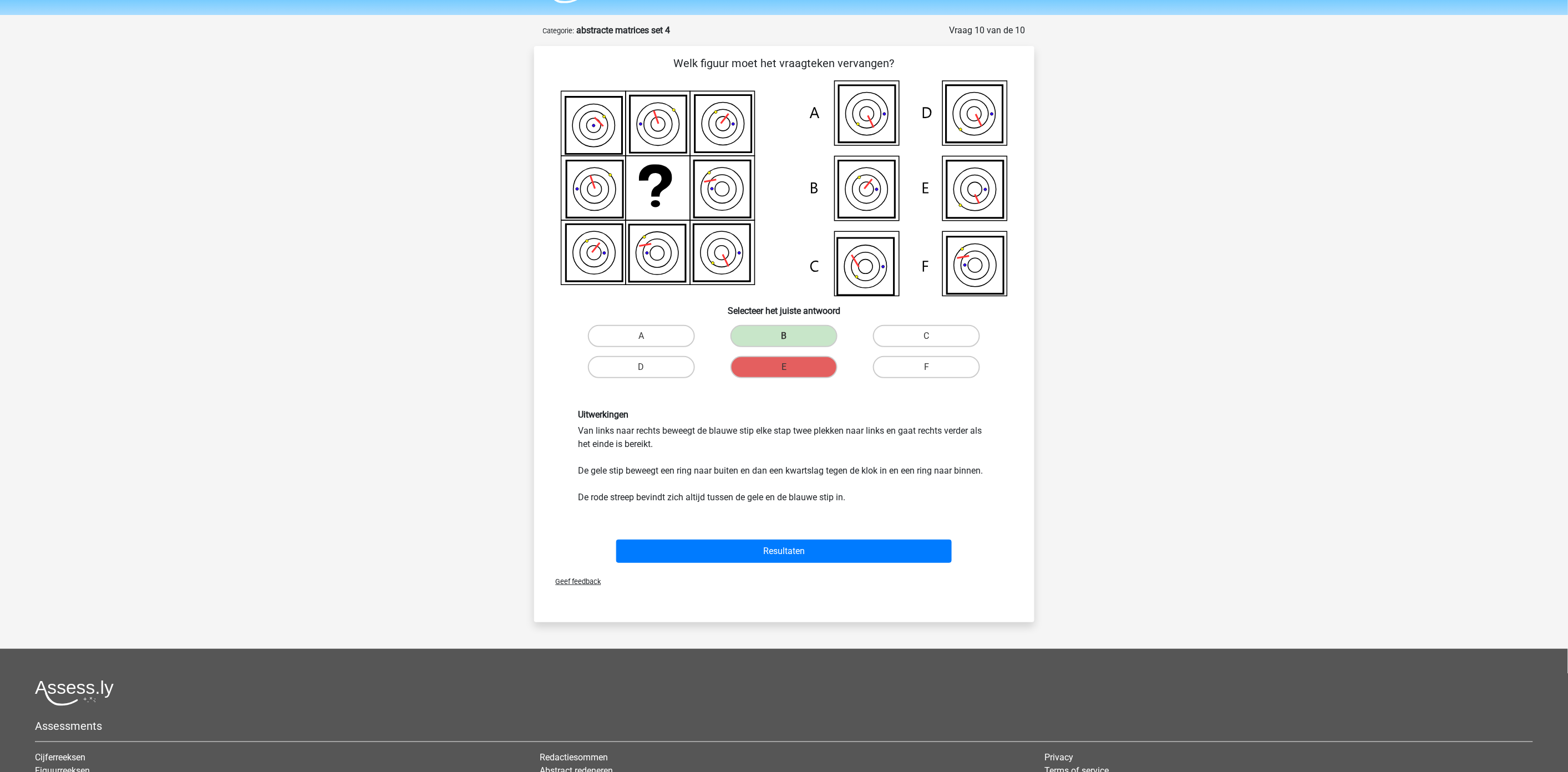
scroll to position [0, 0]
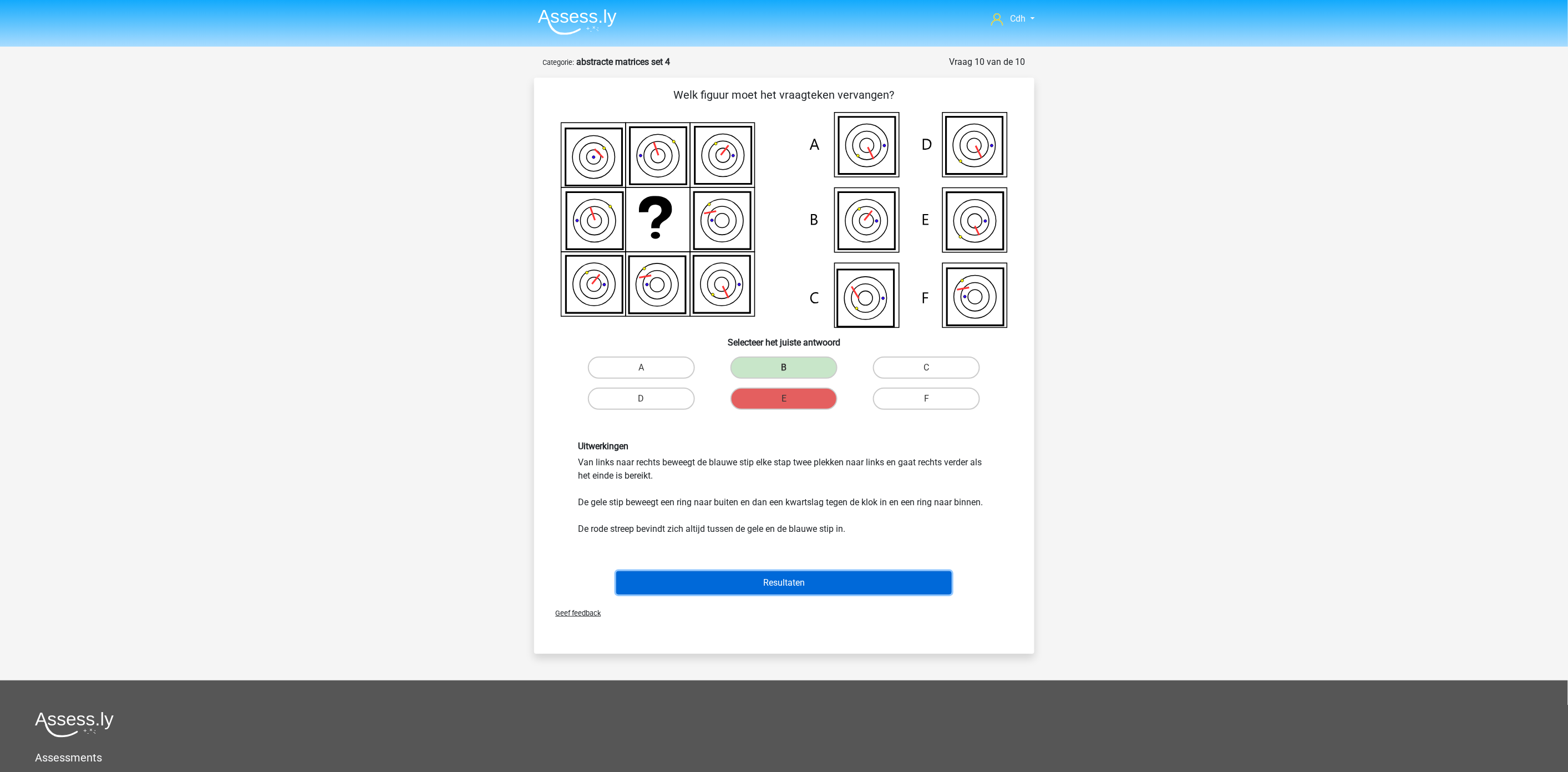
click at [767, 577] on button "Resultaten" at bounding box center [784, 583] width 335 height 23
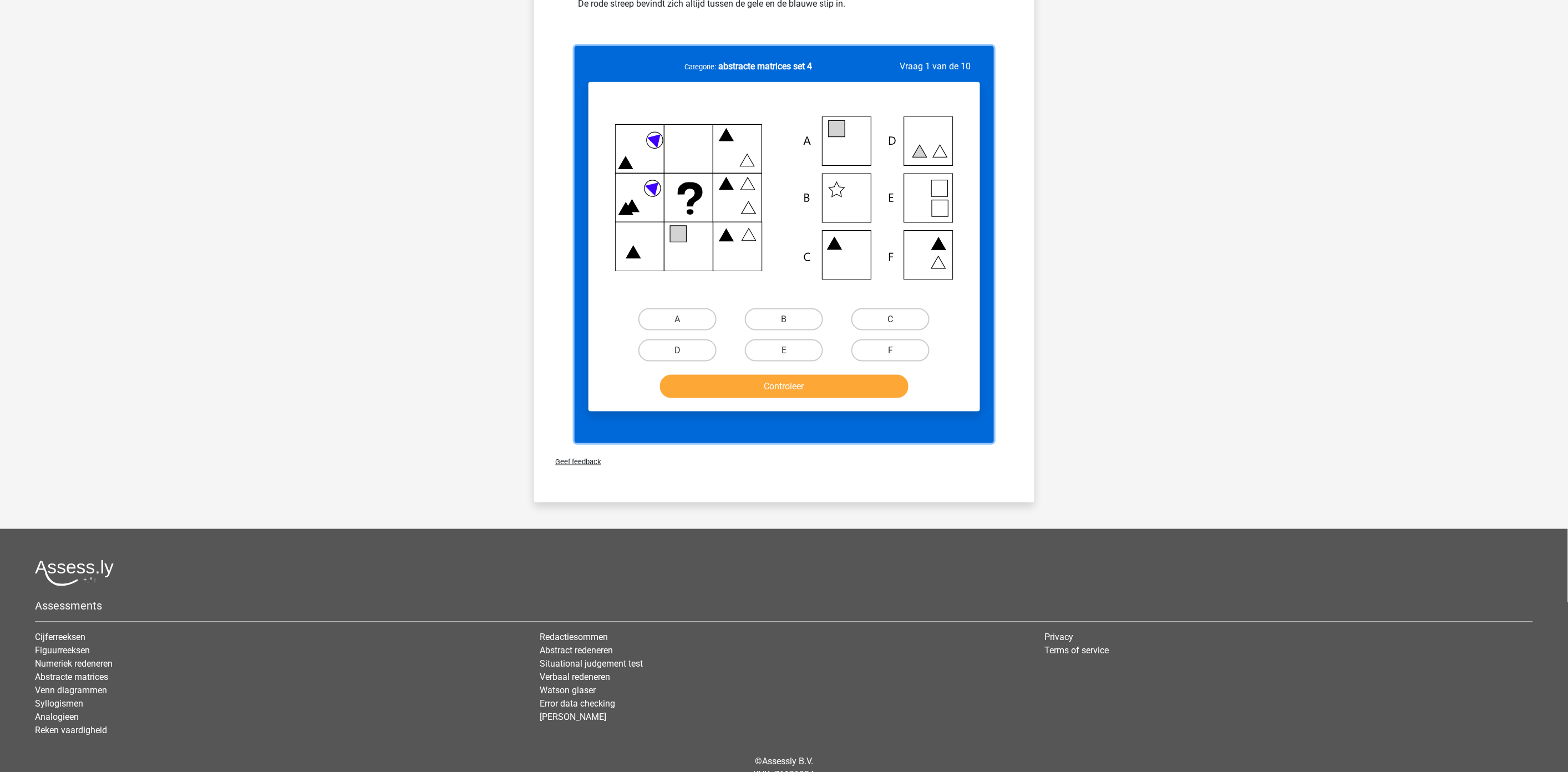
scroll to position [554, 0]
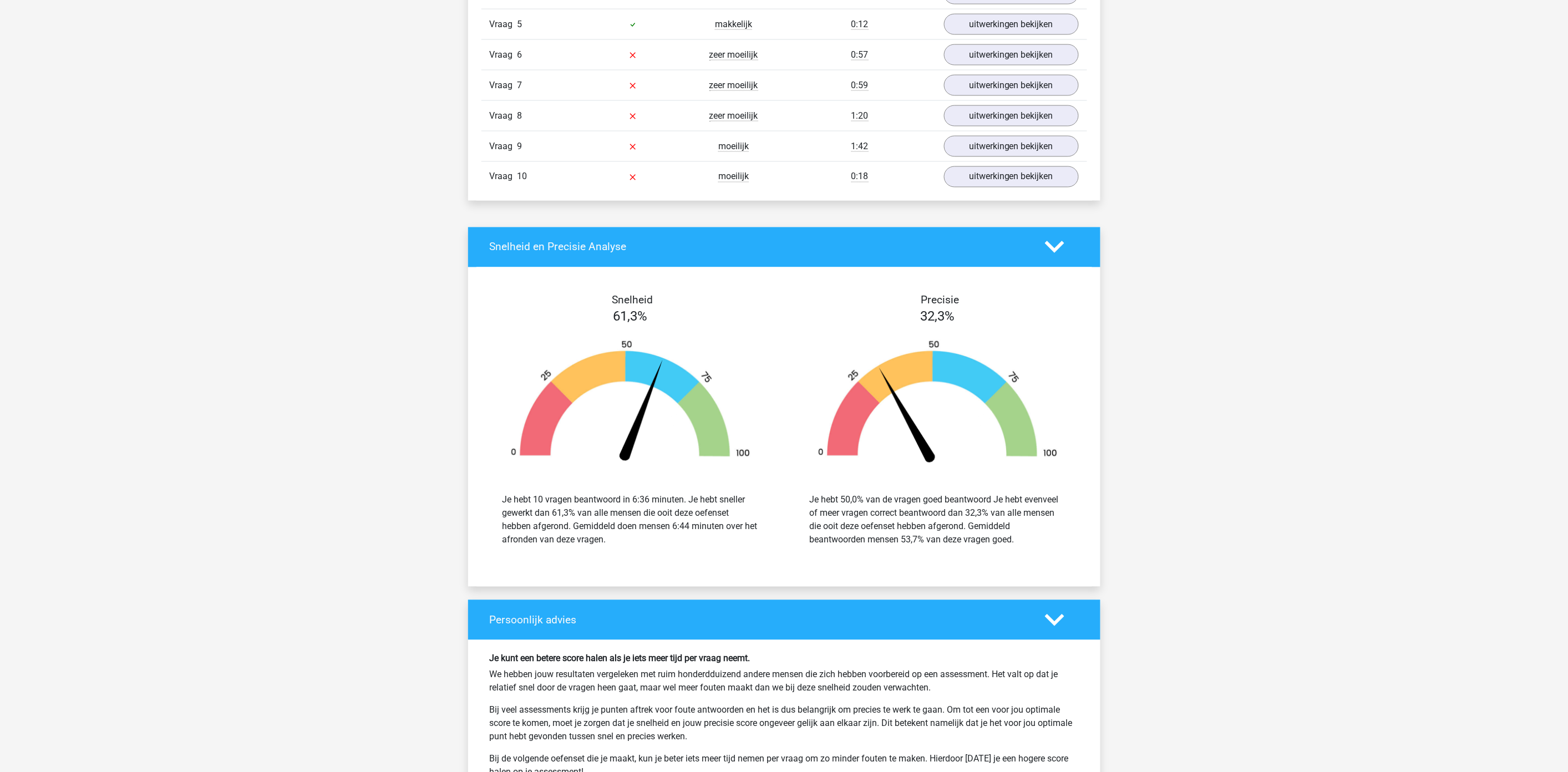
scroll to position [862, 0]
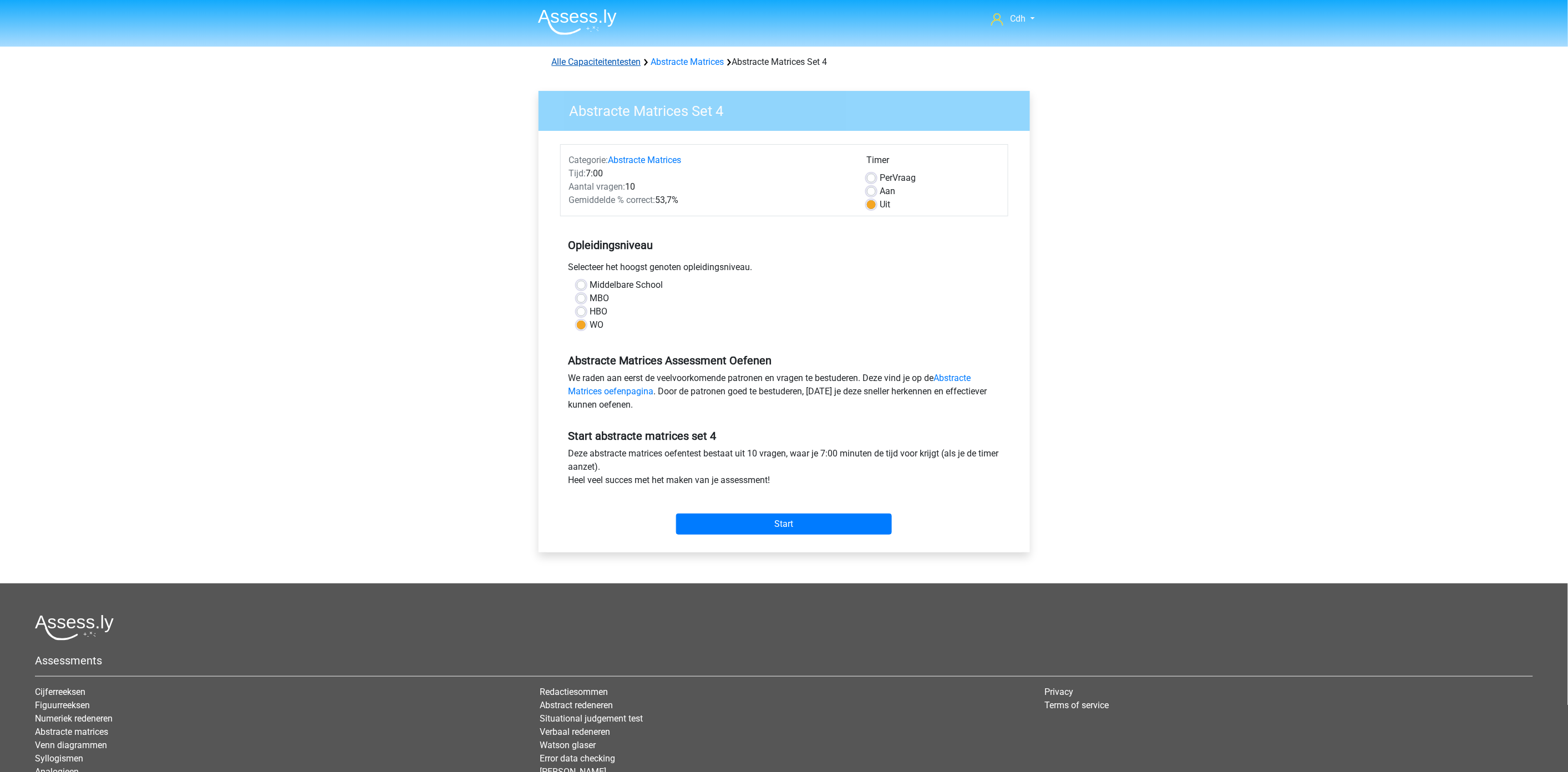
click at [606, 61] on link "Alle Capaciteitentesten" at bounding box center [597, 62] width 89 height 10
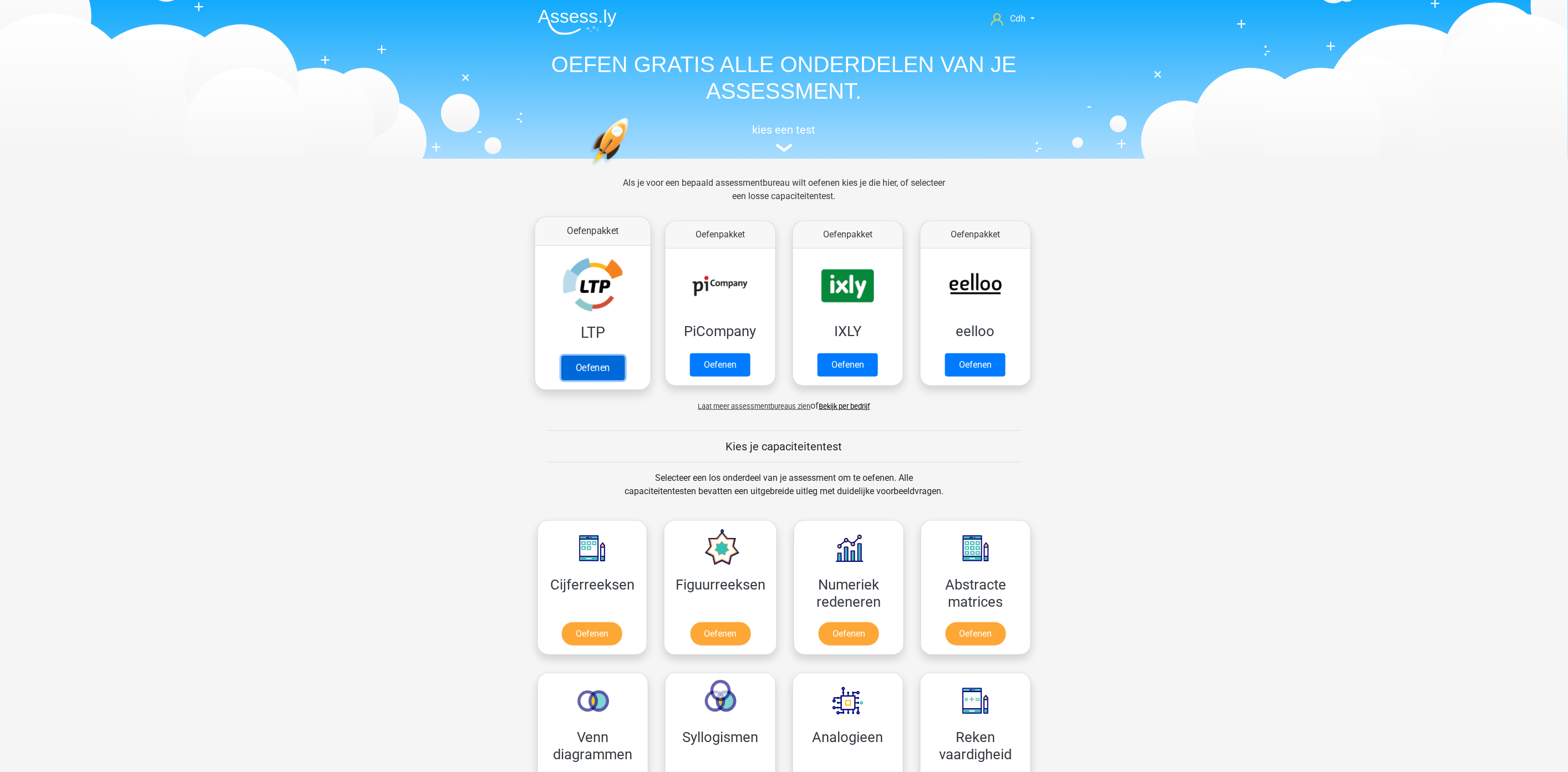
click at [608, 365] on link "Oefenen" at bounding box center [593, 368] width 63 height 25
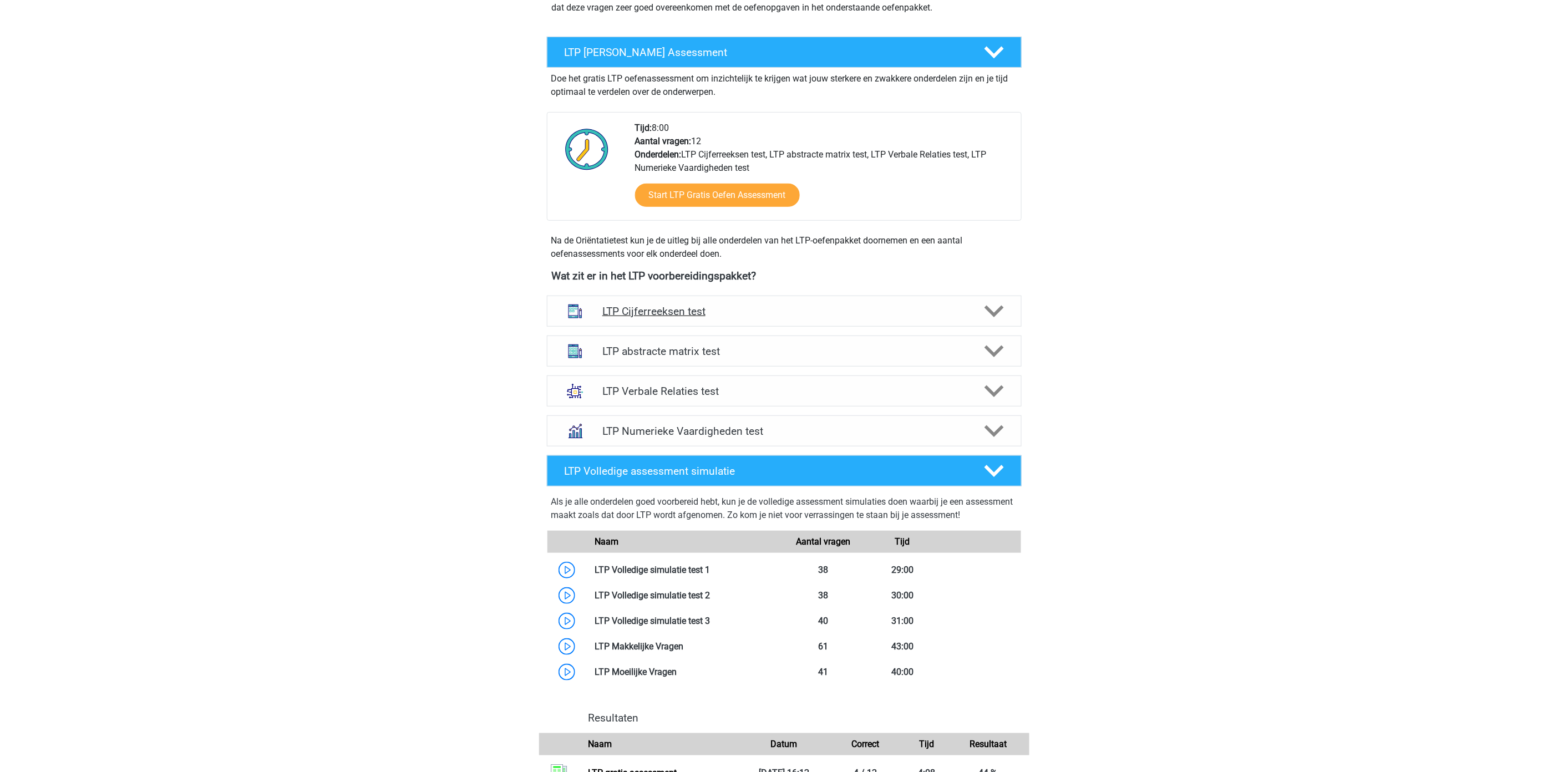
scroll to position [185, 0]
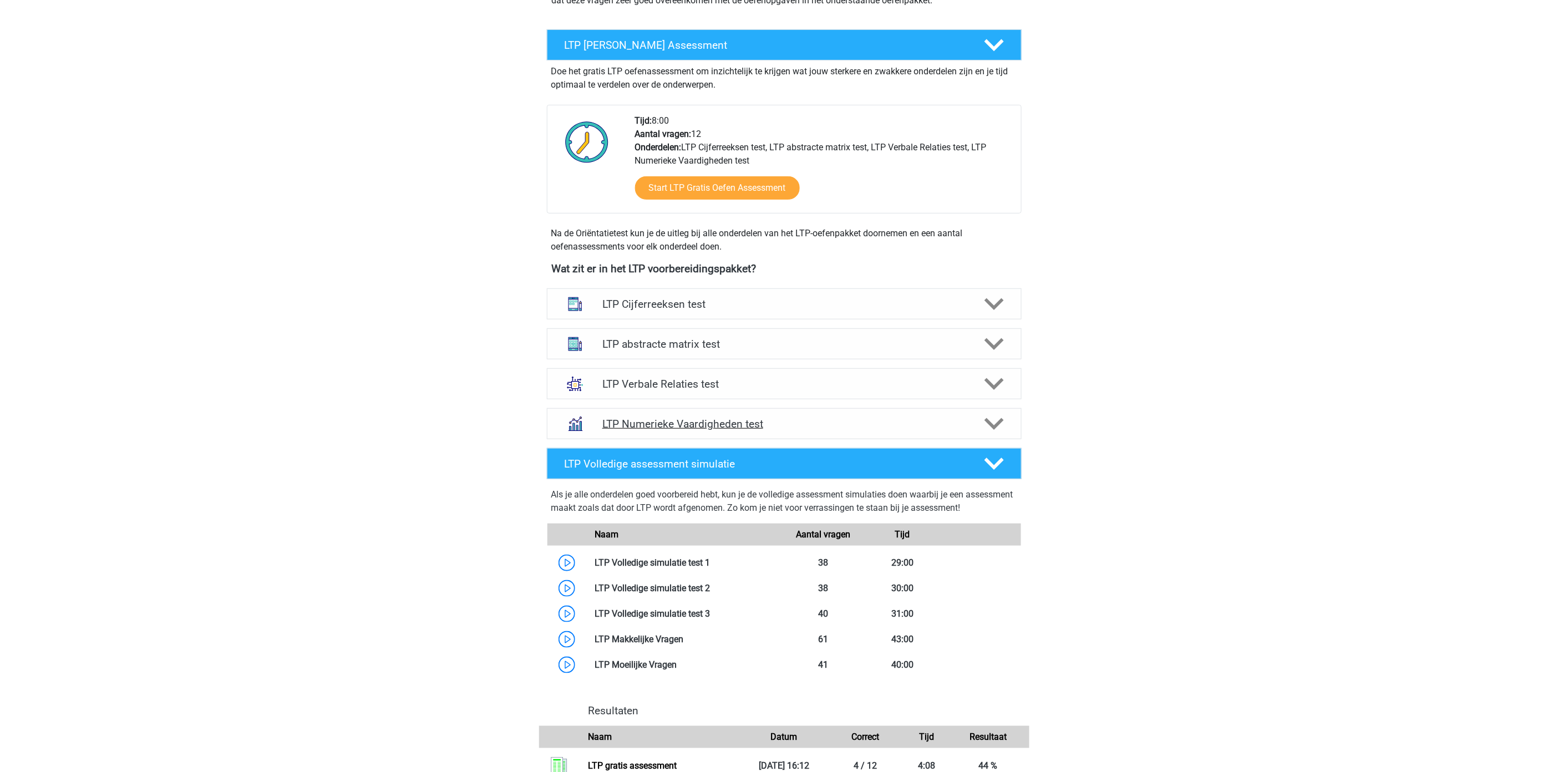
click at [999, 416] on icon at bounding box center [994, 424] width 19 height 19
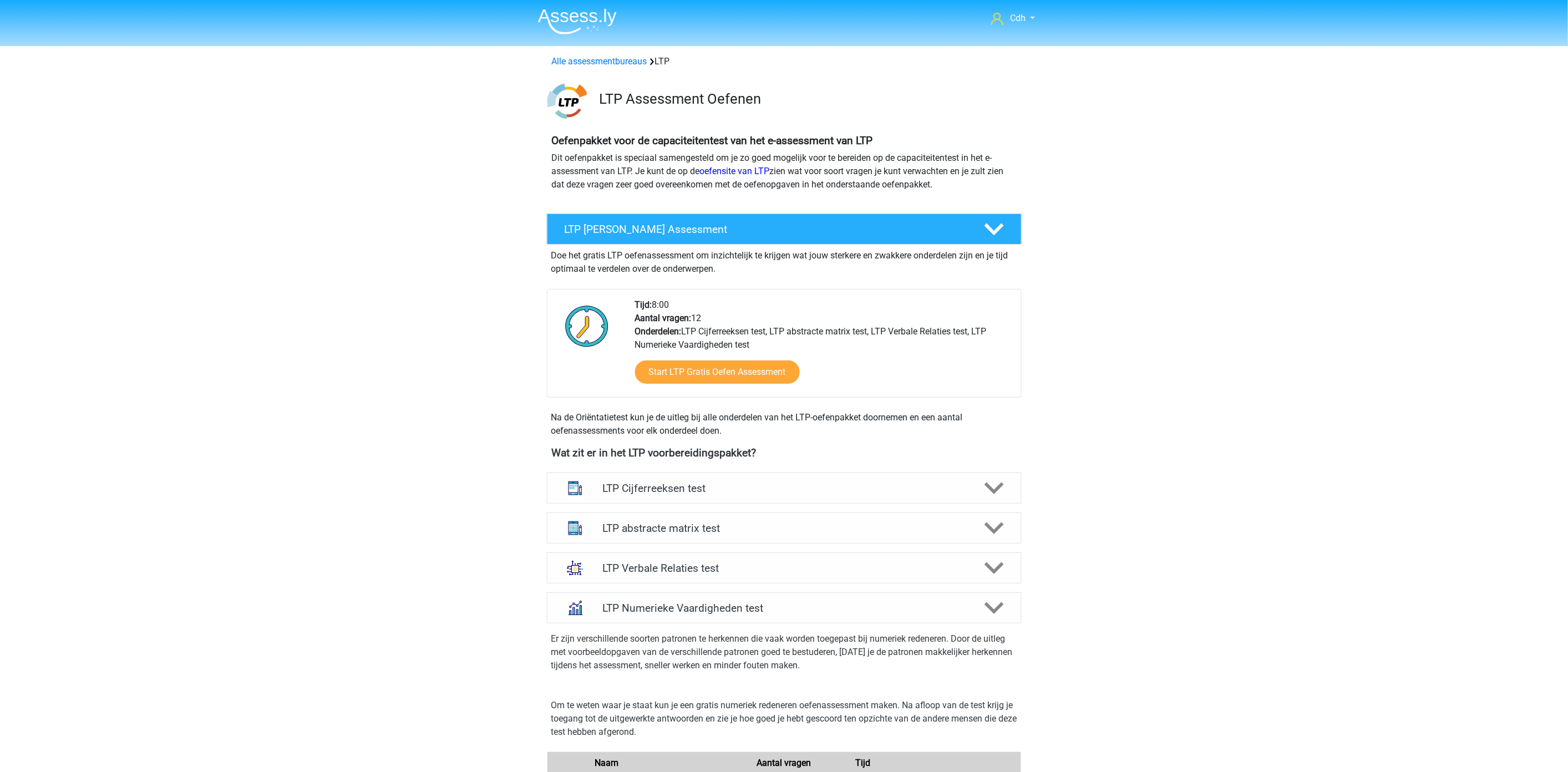
scroll to position [0, 0]
